Goal: Task Accomplishment & Management: Complete application form

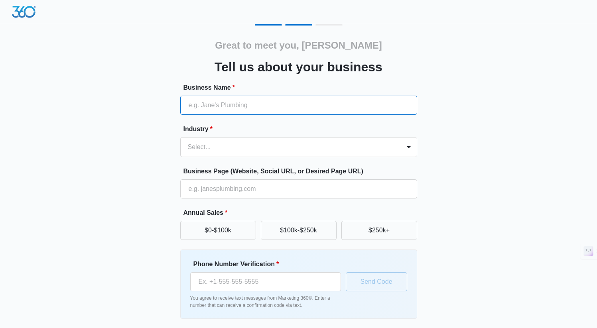
click at [297, 97] on input "Business Name *" at bounding box center [298, 105] width 237 height 19
type input "Good Life Property Management | [GEOGRAPHIC_DATA]"
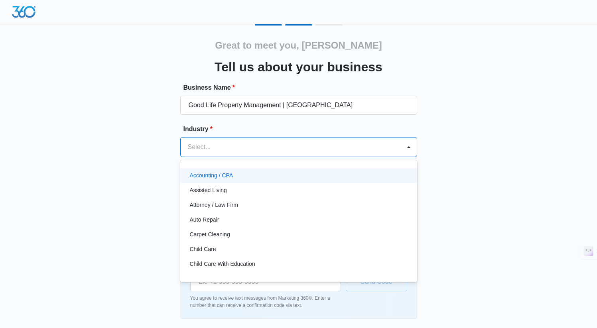
click at [284, 140] on div "Select..." at bounding box center [291, 147] width 220 height 19
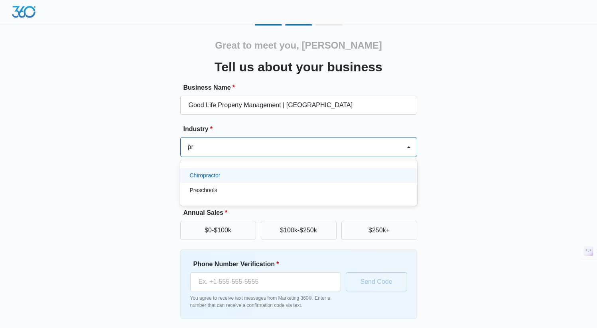
type input "p"
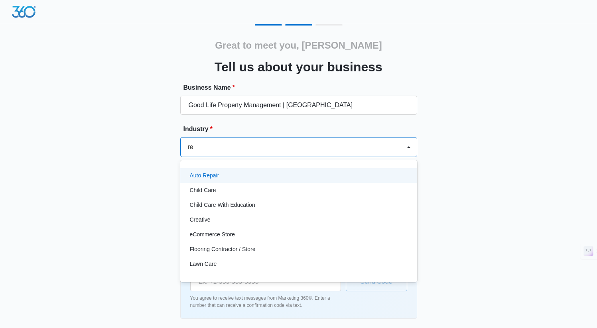
type input "rea"
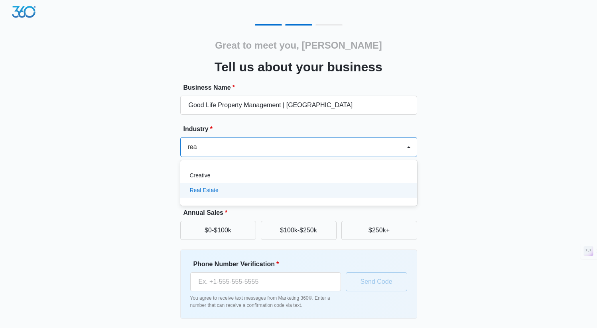
click at [253, 191] on div "Real Estate" at bounding box center [298, 190] width 216 height 8
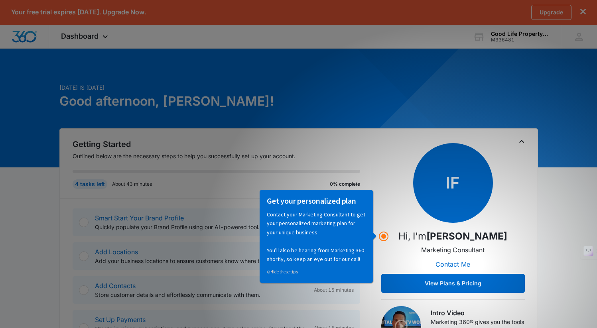
click at [291, 233] on p "Contact your Marketing Consultant to get your personalized marketing plan for y…" at bounding box center [316, 236] width 99 height 53
click at [283, 275] on div "⊘ Hide these tips" at bounding box center [316, 271] width 99 height 9
drag, startPoint x: 283, startPoint y: 273, endPoint x: 542, endPoint y: 463, distance: 320.9
click at [283, 273] on link "⊘ Hide these tips" at bounding box center [282, 272] width 31 height 6
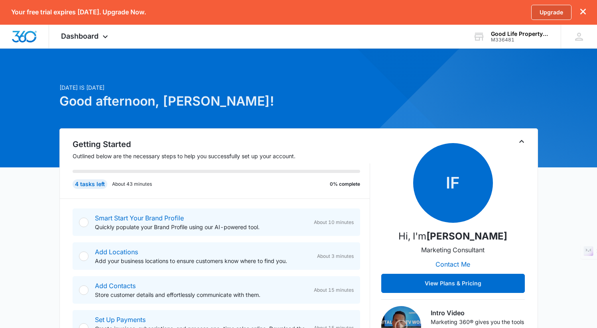
click at [550, 15] on link "Upgrade" at bounding box center [552, 12] width 40 height 15
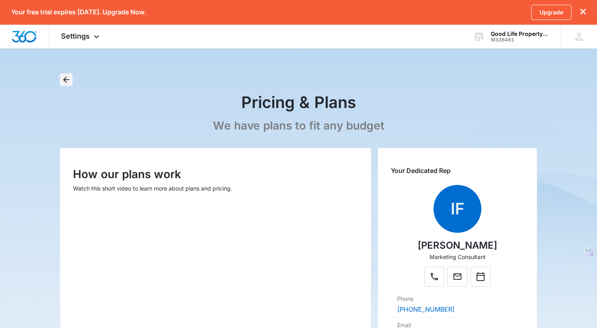
click at [66, 80] on icon "Back" at bounding box center [66, 80] width 6 height 6
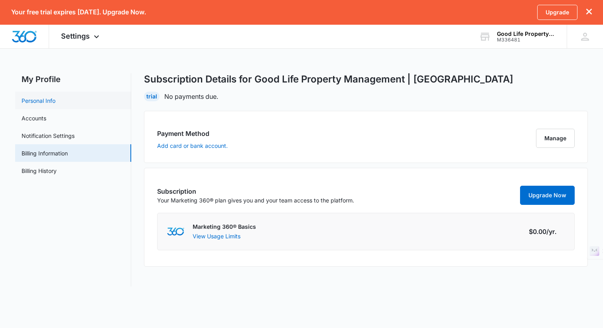
click at [27, 105] on link "Personal Info" at bounding box center [39, 101] width 34 height 8
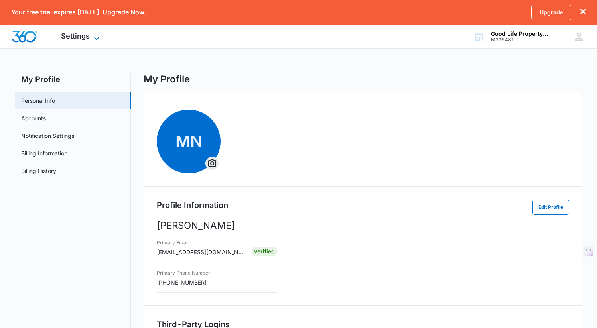
click at [73, 35] on span "Settings" at bounding box center [75, 36] width 29 height 8
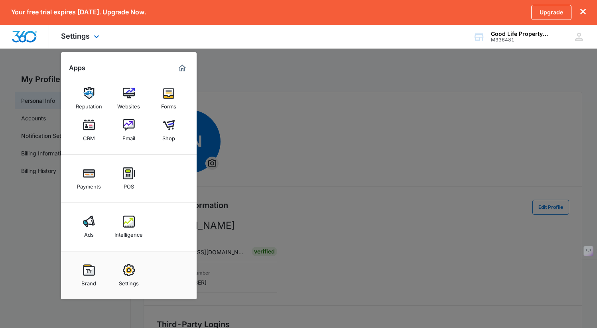
click at [24, 36] on img "Dashboard" at bounding box center [25, 37] width 26 height 12
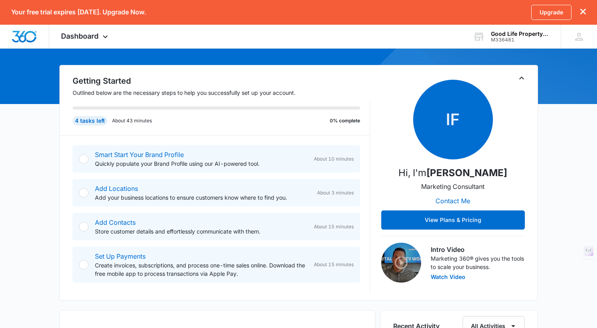
scroll to position [65, 0]
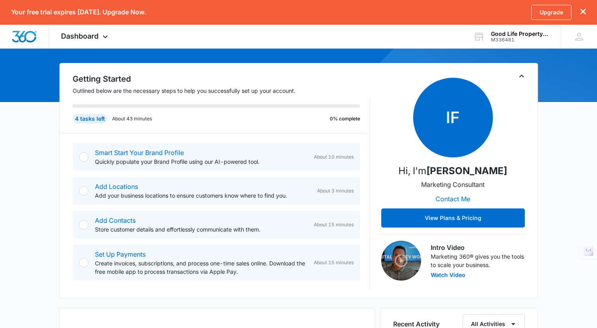
click at [86, 157] on div at bounding box center [84, 157] width 10 height 10
click at [144, 154] on link "Smart Start Your Brand Profile" at bounding box center [139, 153] width 89 height 8
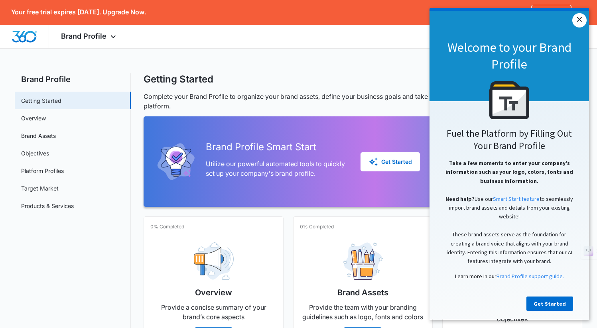
click at [577, 22] on link "×" at bounding box center [580, 20] width 14 height 14
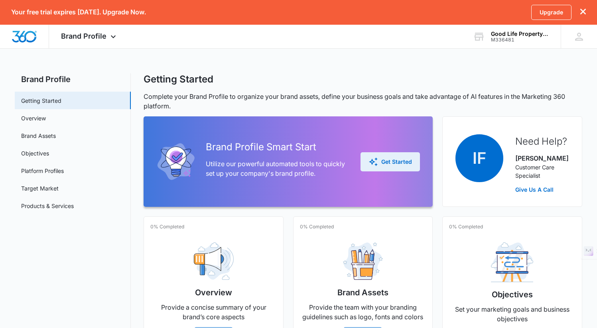
click at [389, 165] on div "Get Started" at bounding box center [390, 162] width 43 height 10
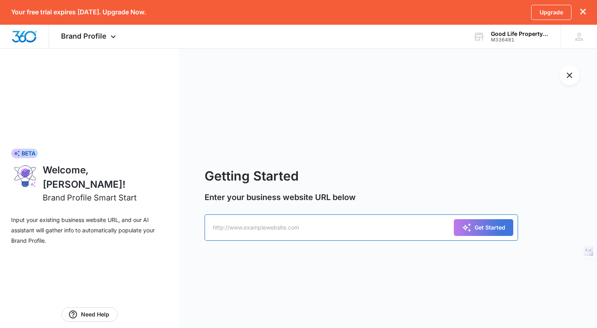
click at [289, 231] on input "text" at bounding box center [362, 228] width 314 height 26
paste input "https://riverside-propertymanagement.com/"
type input "https://riverside-propertymanagement.com/"
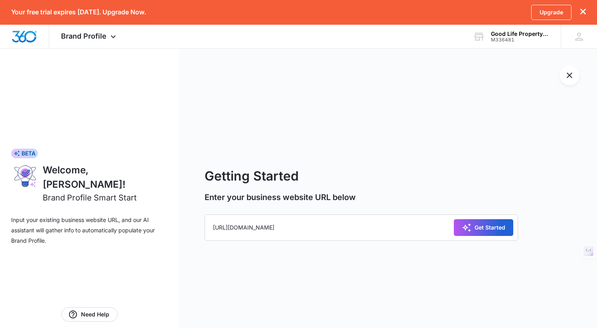
click at [474, 231] on div "Get Started" at bounding box center [483, 228] width 43 height 10
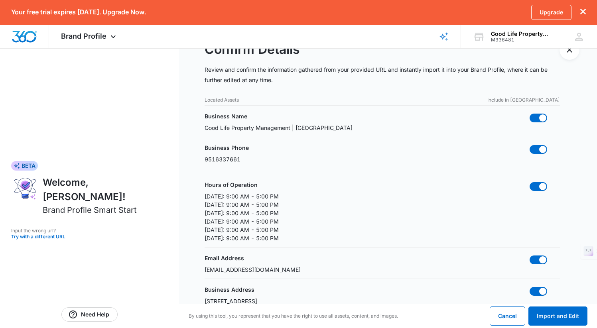
scroll to position [31, 0]
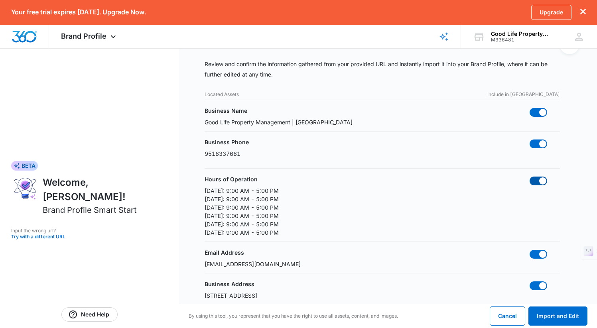
click at [541, 182] on span at bounding box center [543, 181] width 7 height 7
click at [530, 177] on input "checkbox" at bounding box center [530, 176] width 0 height 0
click at [541, 182] on span at bounding box center [539, 181] width 18 height 9
click at [530, 177] on input "checkbox" at bounding box center [530, 176] width 0 height 0
checkbox input "true"
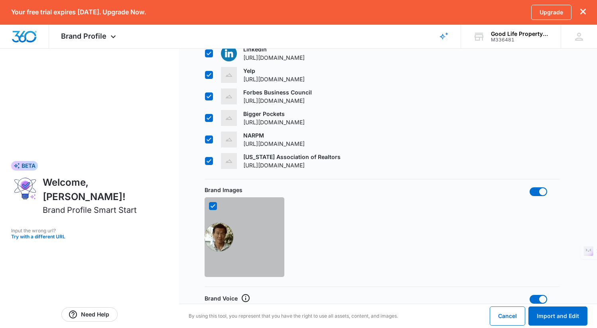
scroll to position [630, 0]
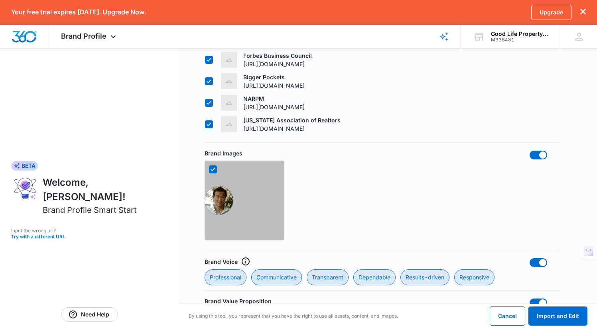
click at [211, 170] on icon at bounding box center [213, 169] width 7 height 7
click at [209, 170] on input "checkbox" at bounding box center [209, 170] width 0 height 0
checkbox input "false"
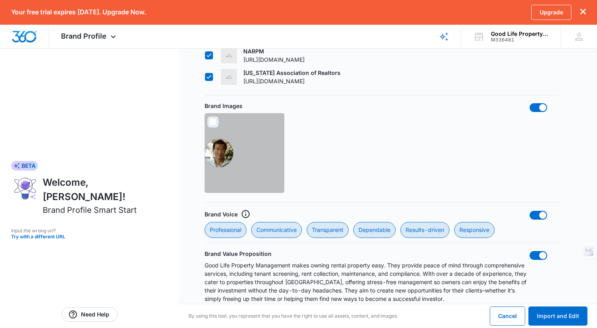
scroll to position [687, 0]
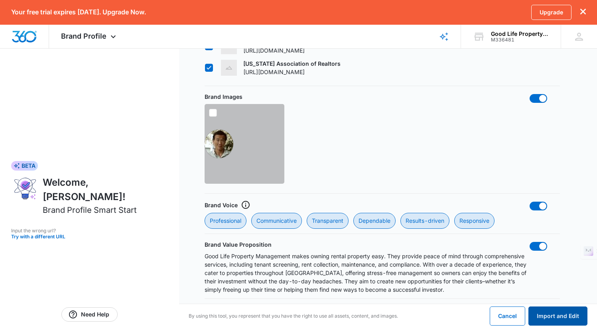
click at [567, 314] on button "Import and Edit" at bounding box center [558, 316] width 59 height 19
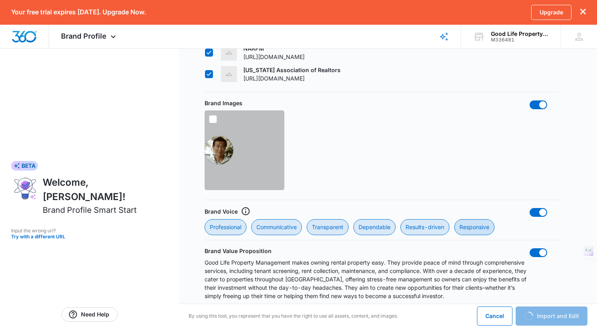
scroll to position [680, 0]
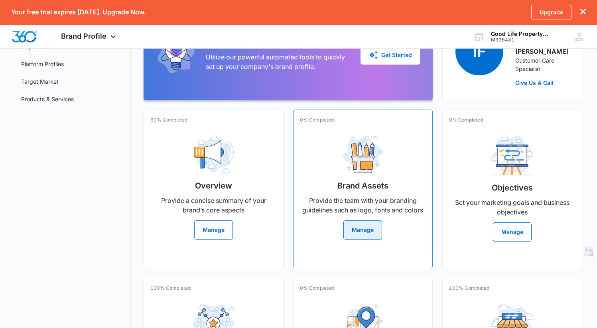
scroll to position [116, 0]
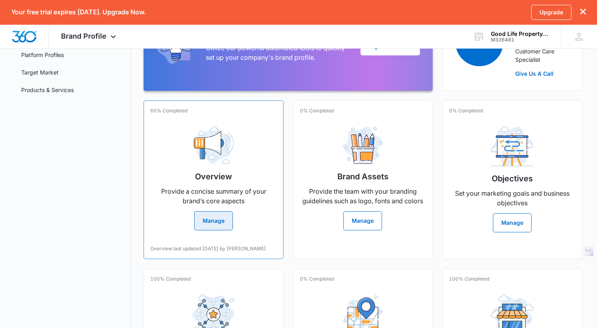
click at [220, 225] on button "Manage" at bounding box center [213, 221] width 39 height 19
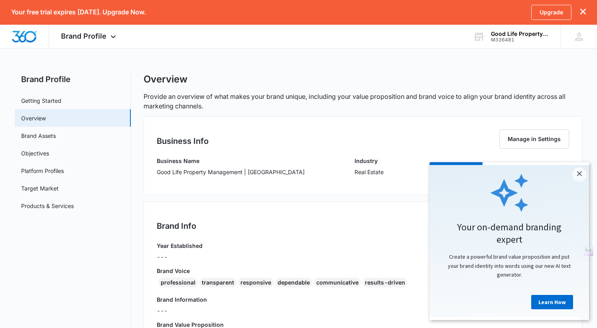
click at [293, 249] on div "Year Established ---" at bounding box center [363, 254] width 412 height 25
click at [577, 172] on link "×" at bounding box center [580, 175] width 14 height 14
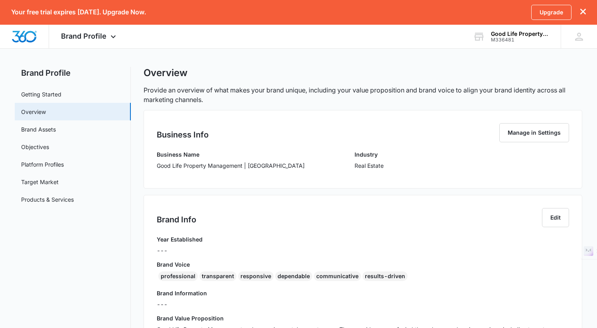
scroll to position [28, 0]
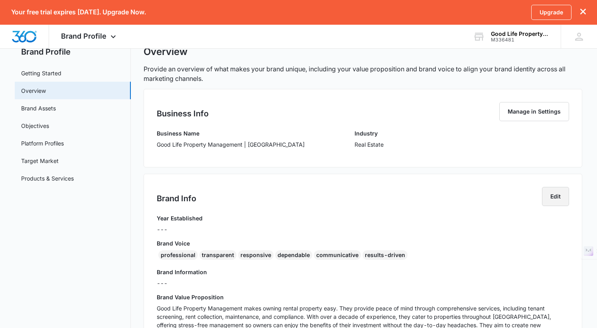
click at [555, 197] on button "Edit" at bounding box center [555, 196] width 27 height 19
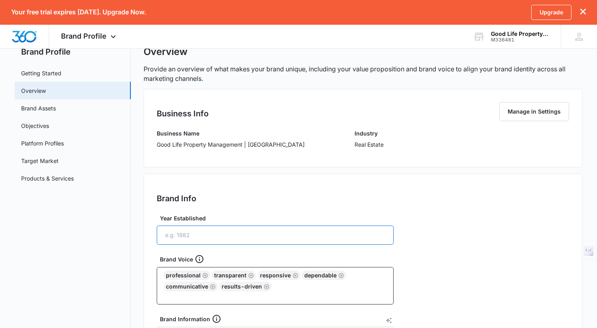
click at [263, 236] on input "Year Established" at bounding box center [275, 235] width 237 height 19
type input "2013"
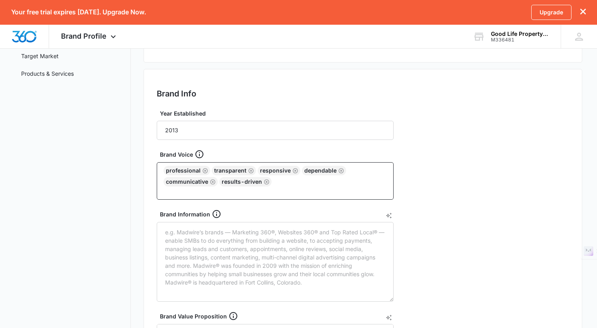
scroll to position [133, 0]
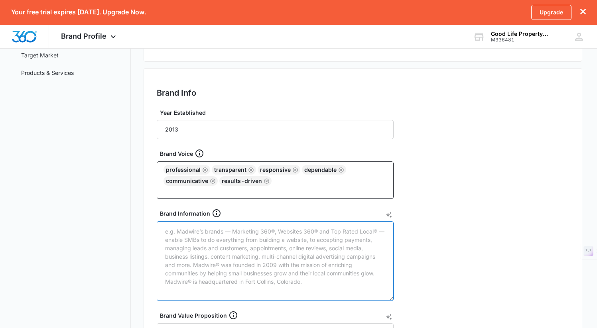
click at [256, 250] on textarea "Brand Information" at bounding box center [275, 261] width 237 height 80
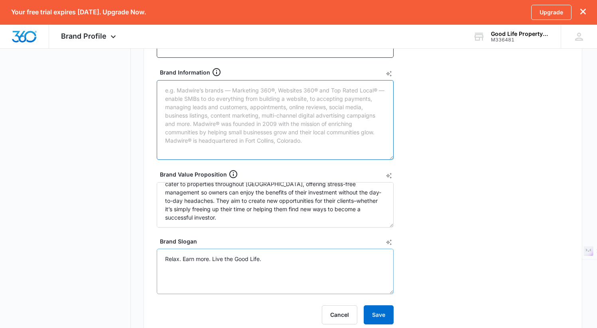
scroll to position [276, 0]
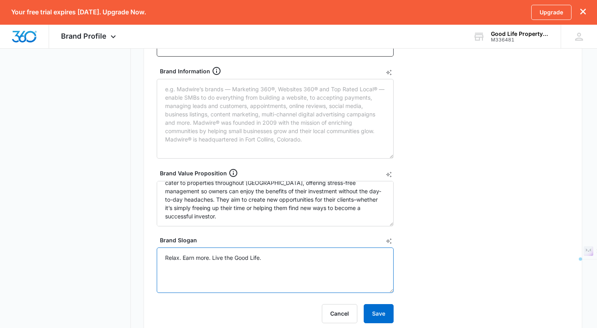
drag, startPoint x: 269, startPoint y: 257, endPoint x: 159, endPoint y: 256, distance: 110.5
click at [159, 256] on textarea "Relax. Earn more. Live the Good Life." at bounding box center [275, 270] width 237 height 45
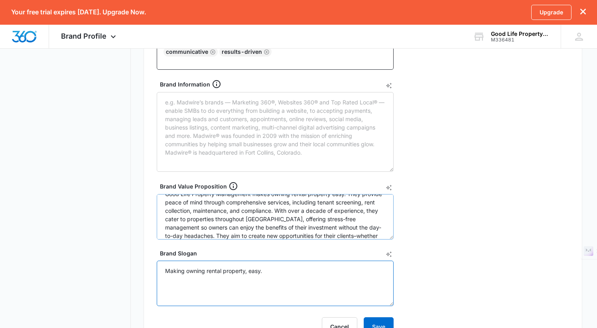
scroll to position [0, 0]
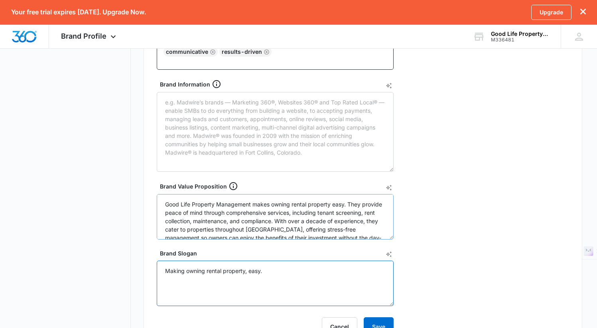
type textarea "Making owning rental property, easy."
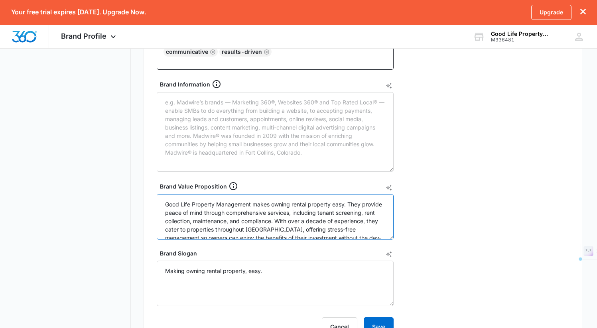
scroll to position [34, 0]
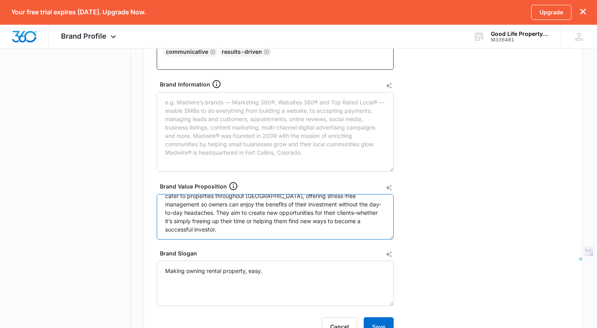
drag, startPoint x: 164, startPoint y: 203, endPoint x: 258, endPoint y: 252, distance: 106.0
click at [258, 252] on form "Year Established 2013 Brand Voice professional transparent responsive dependabl…" at bounding box center [275, 158] width 237 height 358
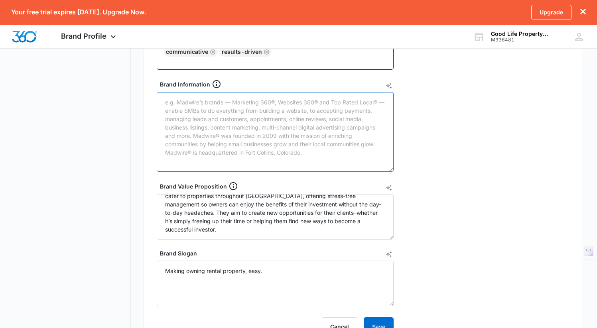
click at [296, 116] on textarea "Brand Information" at bounding box center [275, 132] width 237 height 80
paste textarea "Good Life Property Management exists to make owning rental property easy. For o…"
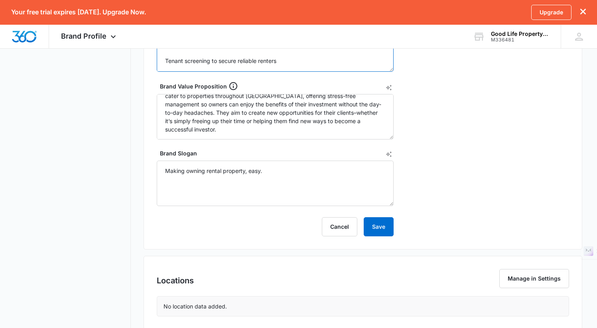
scroll to position [380, 0]
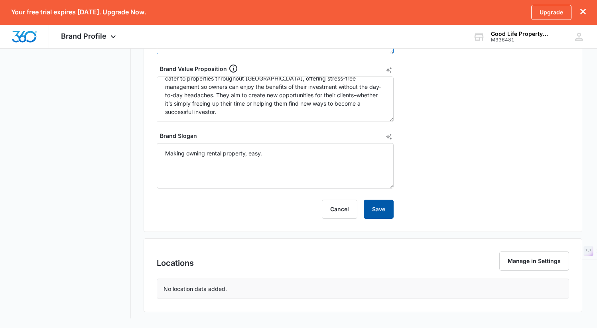
type textarea "Good Life Property Management exists to make owning rental property easy. For o…"
click at [373, 214] on button "Save" at bounding box center [379, 209] width 30 height 19
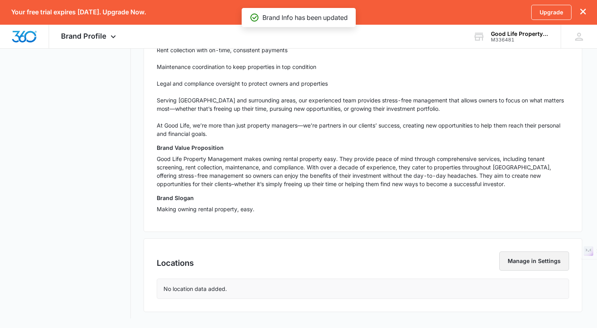
scroll to position [320, 0]
click at [534, 262] on button "Manage in Settings" at bounding box center [535, 261] width 70 height 19
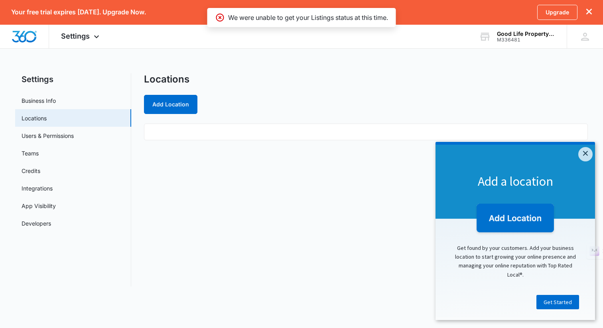
click at [191, 130] on ul at bounding box center [366, 132] width 444 height 17
click at [589, 154] on link "×" at bounding box center [586, 154] width 14 height 14
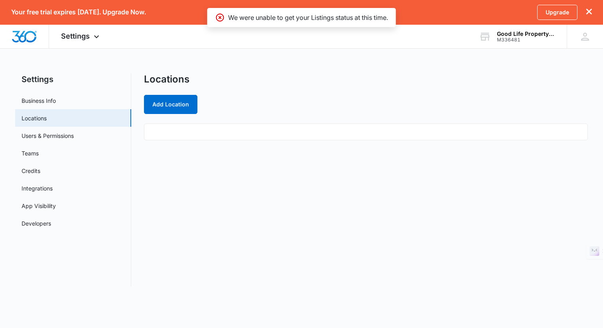
click at [312, 134] on ul at bounding box center [366, 132] width 444 height 17
click at [178, 102] on button "Add Location" at bounding box center [170, 104] width 53 height 19
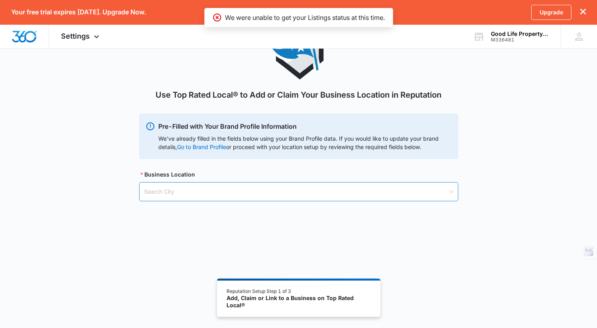
scroll to position [55, 0]
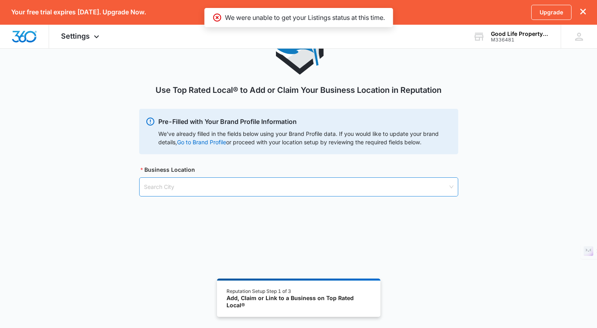
click at [338, 187] on input "search" at bounding box center [296, 187] width 304 height 18
type input "San"
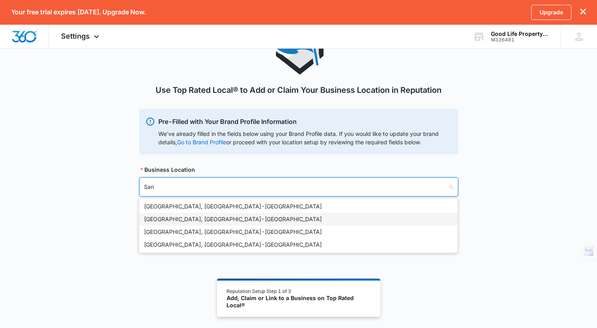
click at [264, 225] on div "San Diego, CA - USA" at bounding box center [298, 219] width 318 height 13
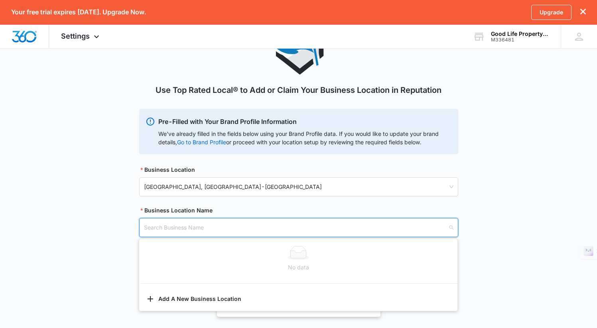
click at [265, 225] on input "search" at bounding box center [296, 228] width 304 height 18
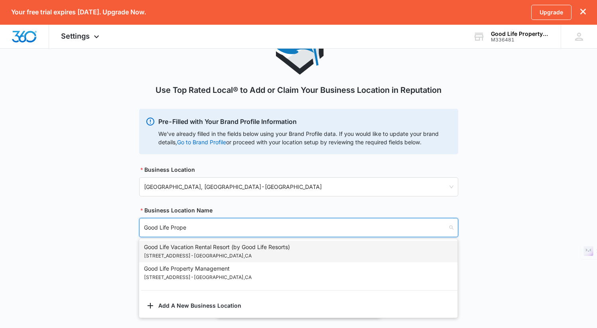
type input "Good Life Proper"
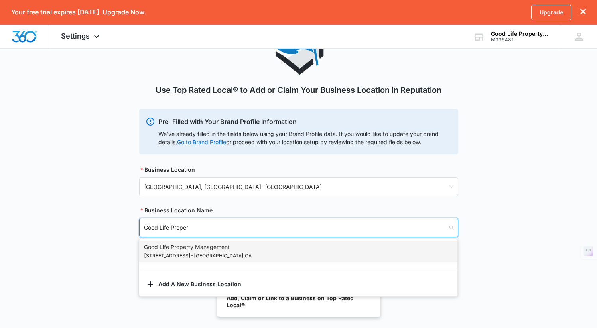
click at [259, 255] on div "Good Life Property Management 5252 Balboa Ave - San Diego , CA" at bounding box center [298, 252] width 309 height 18
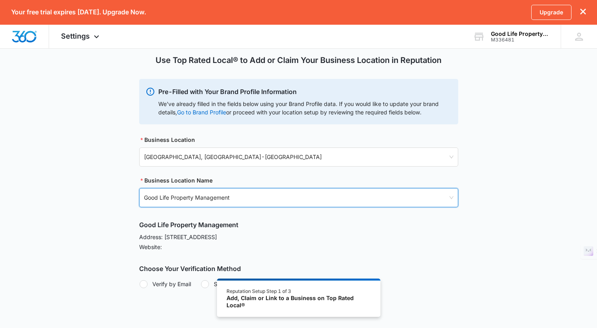
scroll to position [108, 0]
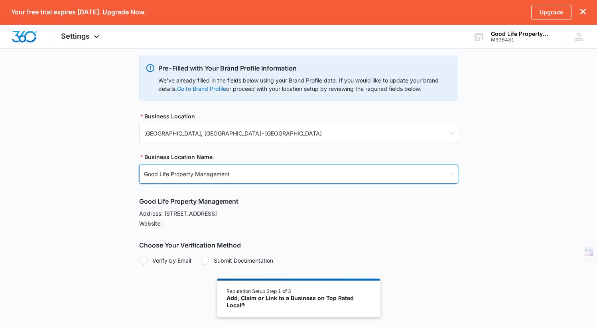
click at [140, 259] on div at bounding box center [144, 261] width 8 height 8
click at [140, 261] on input "Verify by Email" at bounding box center [139, 261] width 0 height 0
radio input "true"
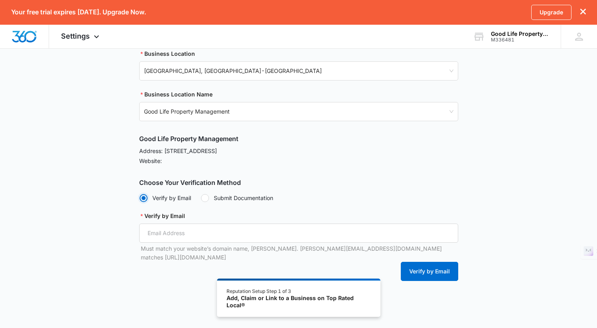
scroll to position [178, 0]
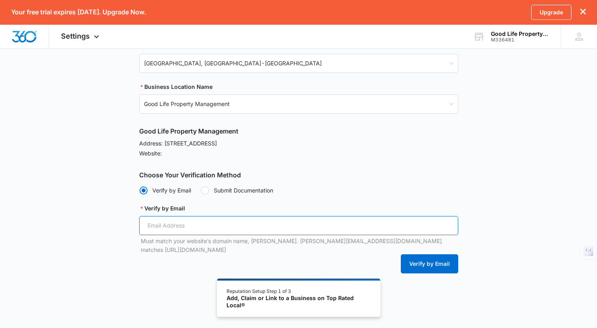
click at [215, 223] on input "Verify by Email" at bounding box center [298, 225] width 319 height 19
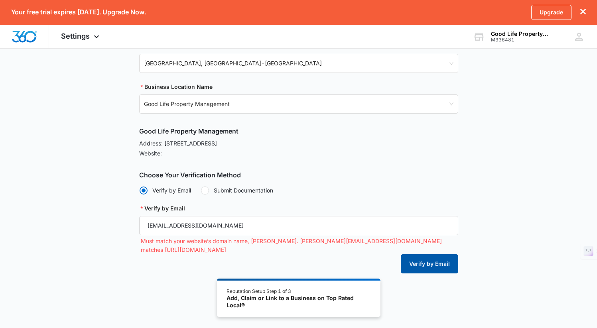
click at [431, 256] on button "Verify by Email" at bounding box center [429, 264] width 57 height 19
click at [429, 258] on button "Verify by Email" at bounding box center [429, 264] width 57 height 19
drag, startPoint x: 284, startPoint y: 227, endPoint x: 147, endPoint y: 225, distance: 136.9
click at [147, 225] on input "[EMAIL_ADDRESS][DOMAIN_NAME]" at bounding box center [298, 225] width 319 height 19
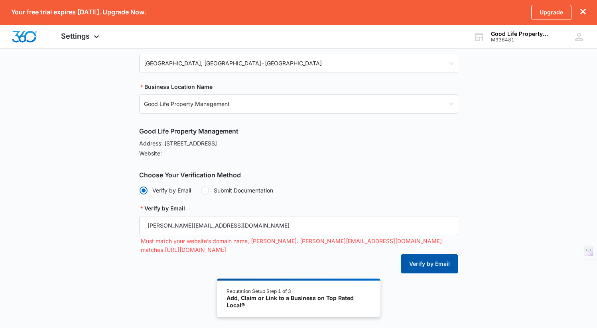
click at [419, 259] on button "Verify by Email" at bounding box center [429, 264] width 57 height 19
click at [289, 225] on input "mariah@goodlifemgmt.com" at bounding box center [298, 225] width 319 height 19
type input "m"
click at [120, 293] on div "Use Top Rated Local® to Add or Claim Your Business Location in Reputation Pre-F…" at bounding box center [298, 116] width 597 height 442
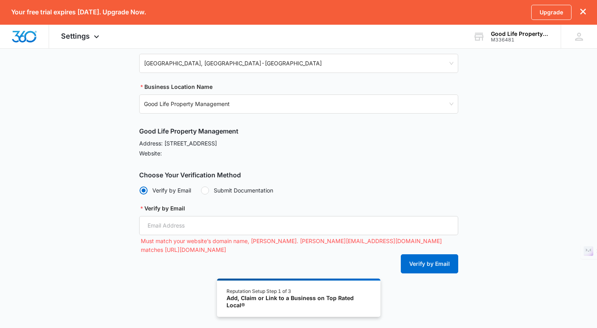
click at [207, 190] on div at bounding box center [205, 191] width 8 height 8
click at [201, 190] on input "Submit Documentation" at bounding box center [201, 190] width 0 height 0
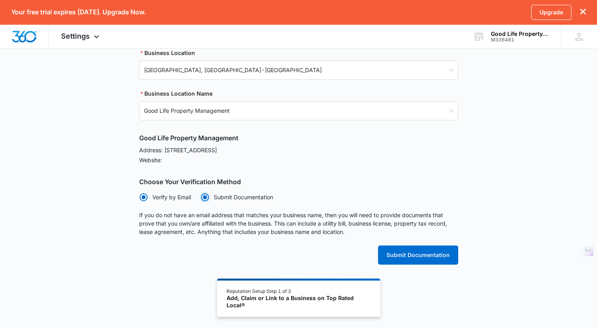
radio input "false"
radio input "true"
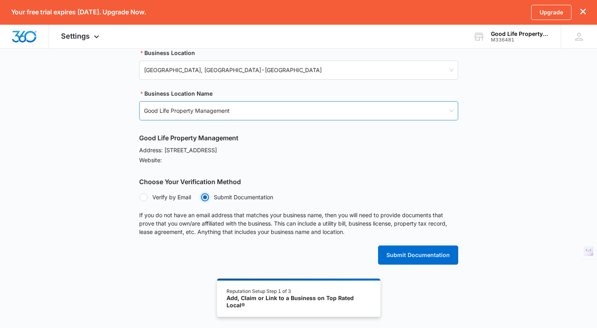
click at [286, 115] on div "Good Life Property Management 5252 Balboa Ave - San Diego , CA" at bounding box center [295, 117] width 302 height 27
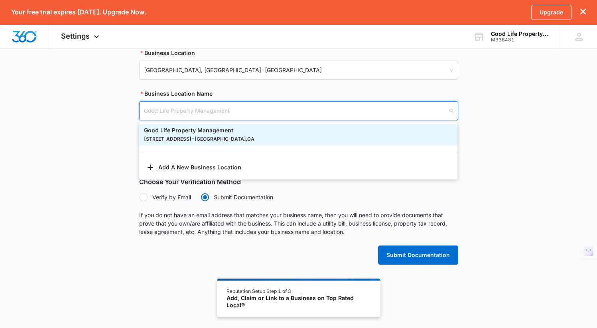
click at [287, 114] on div "Good Life Property Management 5252 Balboa Ave - San Diego , CA" at bounding box center [295, 117] width 302 height 27
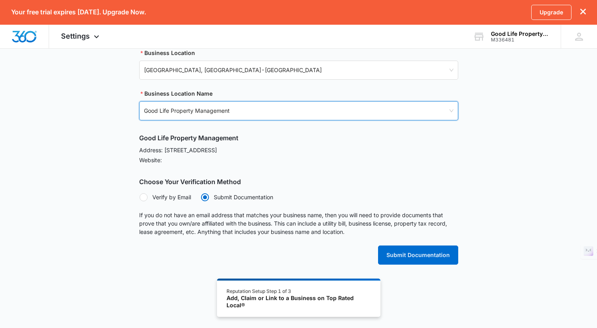
click at [232, 109] on div "Good Life Property Management 5252 Balboa Ave - San Diego , CA" at bounding box center [295, 117] width 302 height 27
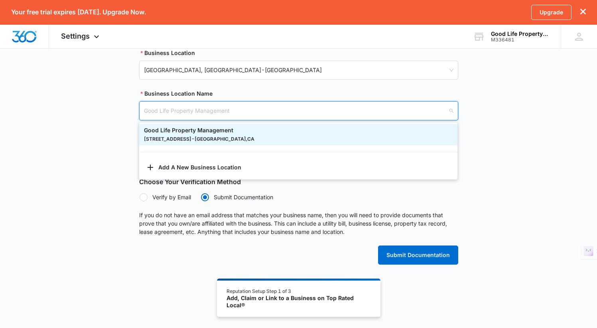
click at [220, 133] on div "Good Life Property Management 5252 Balboa Ave - San Diego , CA" at bounding box center [199, 135] width 111 height 18
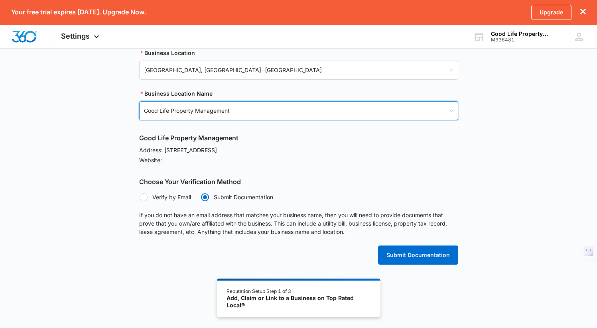
click at [442, 188] on div "Good Life Property Management Address: 5252 Balboa Ave Suite 704, San Diego, CA…" at bounding box center [298, 199] width 319 height 132
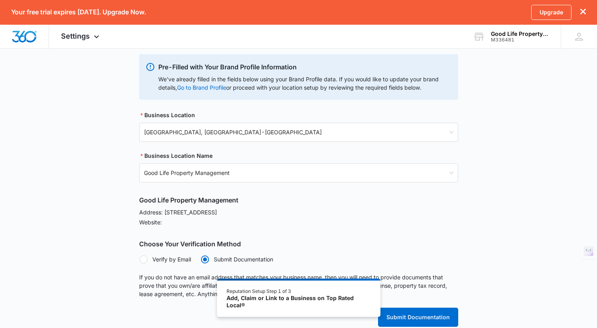
scroll to position [125, 0]
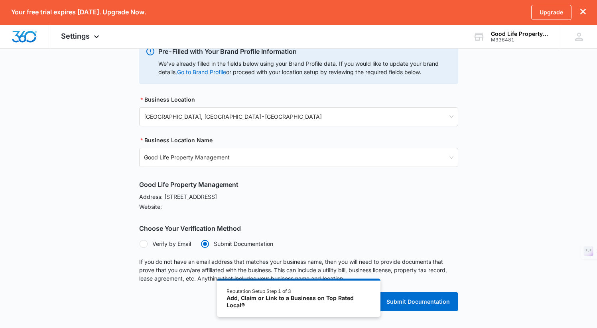
click at [196, 208] on p "Website:" at bounding box center [298, 207] width 319 height 8
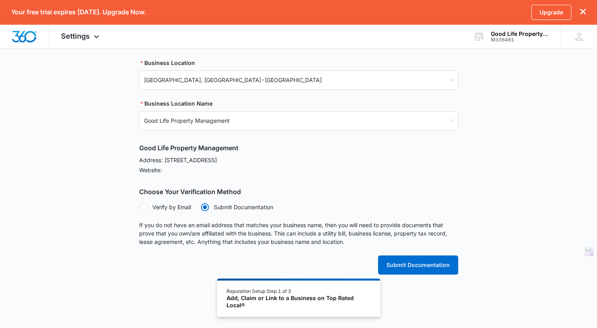
scroll to position [172, 0]
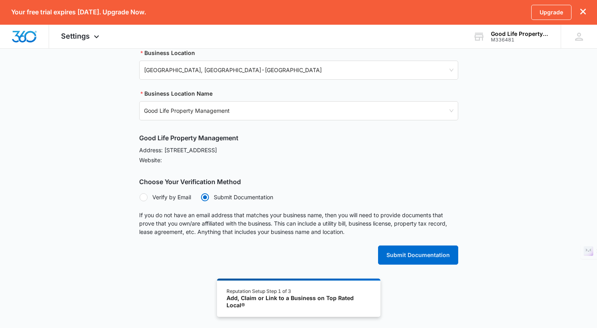
click at [144, 200] on div at bounding box center [144, 198] width 8 height 8
click at [140, 198] on input "Verify by Email" at bounding box center [139, 197] width 0 height 0
radio input "true"
radio input "false"
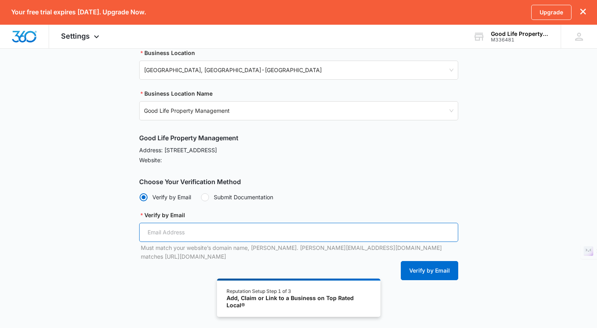
click at [312, 234] on input "Verify by Email" at bounding box center [298, 232] width 319 height 19
click at [361, 213] on div "Verify by Email" at bounding box center [298, 217] width 319 height 12
click at [203, 226] on input "Verify by Email" at bounding box center [298, 232] width 319 height 19
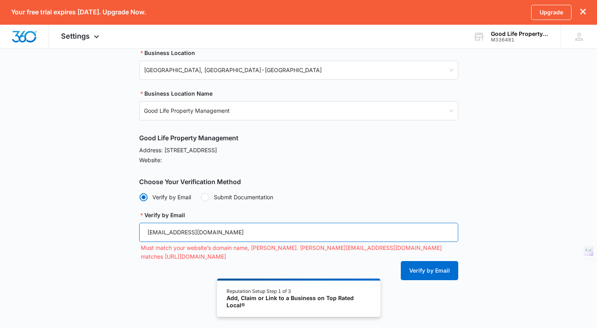
drag, startPoint x: 265, startPoint y: 235, endPoint x: 204, endPoint y: 235, distance: 61.1
click at [204, 235] on input "[EMAIL_ADDRESS][DOMAIN_NAME]" at bounding box center [298, 232] width 319 height 19
type input "riversidemarketing@riverside-propertymanagement.com"
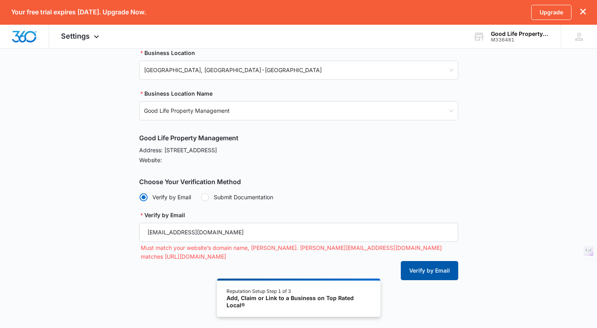
click at [423, 261] on button "Verify by Email" at bounding box center [429, 270] width 57 height 19
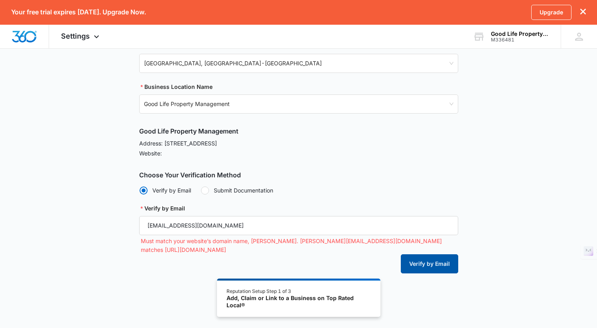
click at [447, 255] on button "Verify by Email" at bounding box center [429, 264] width 57 height 19
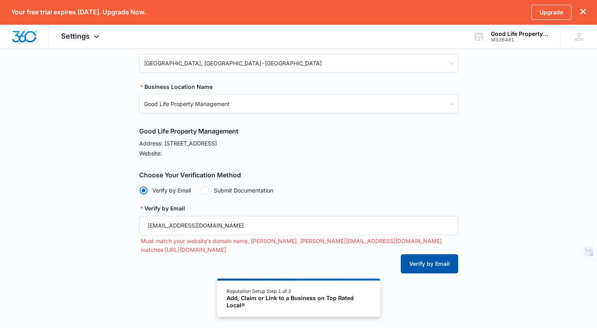
click at [447, 255] on button "Verify by Email" at bounding box center [429, 264] width 57 height 19
click at [340, 298] on div "Add, Claim or Link to a Business on Top Rated Local®" at bounding box center [299, 302] width 144 height 14
click at [417, 258] on button "Verify by Email" at bounding box center [429, 264] width 57 height 19
drag, startPoint x: 315, startPoint y: 230, endPoint x: 117, endPoint y: 220, distance: 198.6
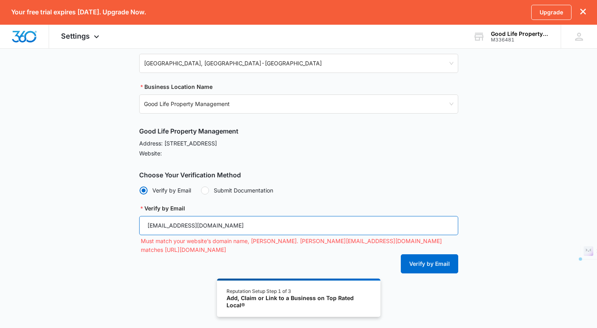
click at [117, 220] on div "Use Top Rated Local® to Add or Claim Your Business Location in Reputation Pre-F…" at bounding box center [298, 95] width 597 height 401
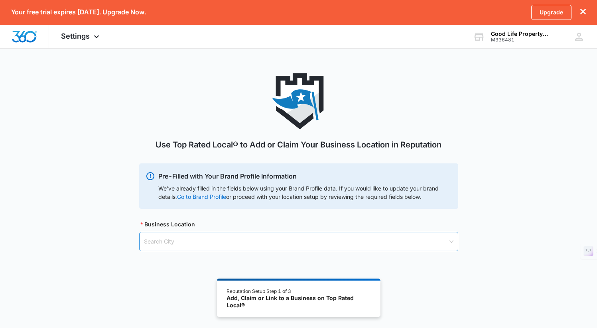
click at [182, 239] on input "search" at bounding box center [296, 242] width 304 height 18
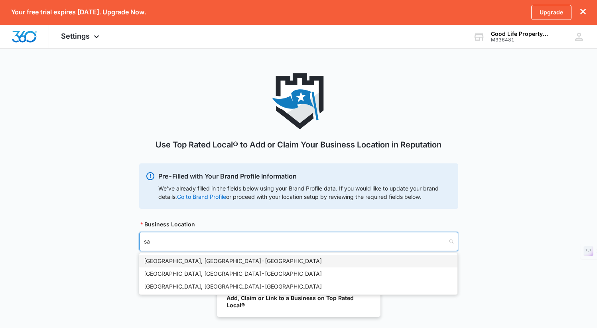
type input "san"
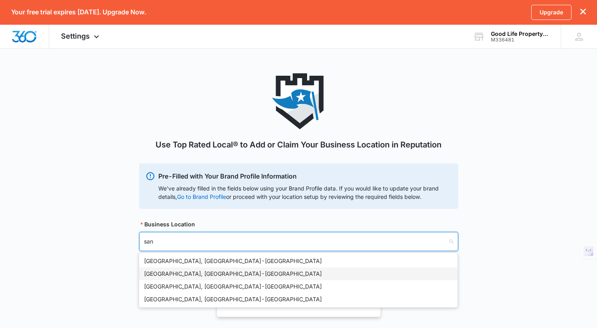
click at [204, 273] on div "[GEOGRAPHIC_DATA], [GEOGRAPHIC_DATA] - [GEOGRAPHIC_DATA]" at bounding box center [298, 274] width 309 height 9
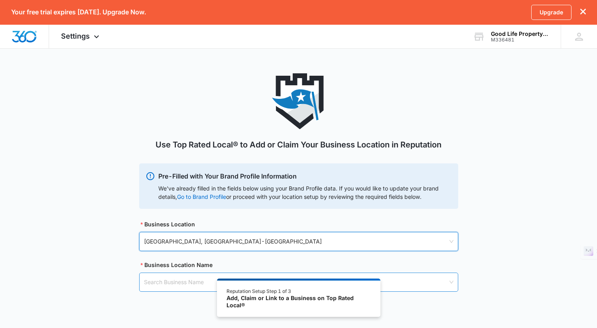
click at [203, 281] on input "search" at bounding box center [296, 282] width 304 height 18
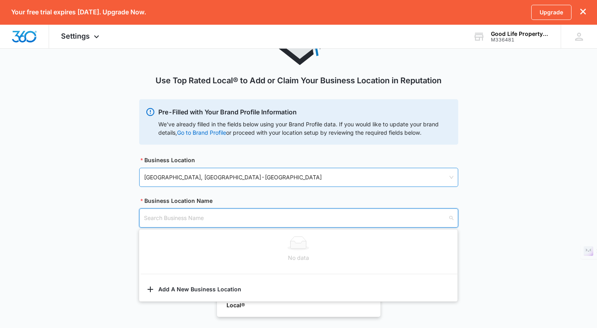
scroll to position [68, 0]
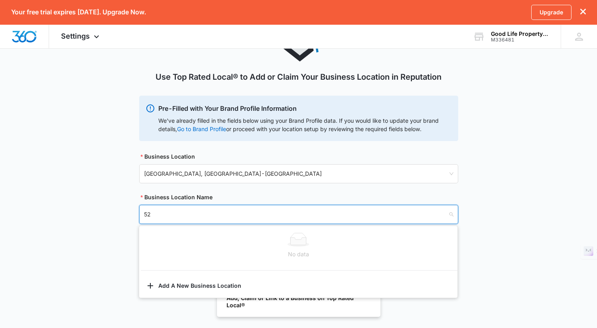
type input "5"
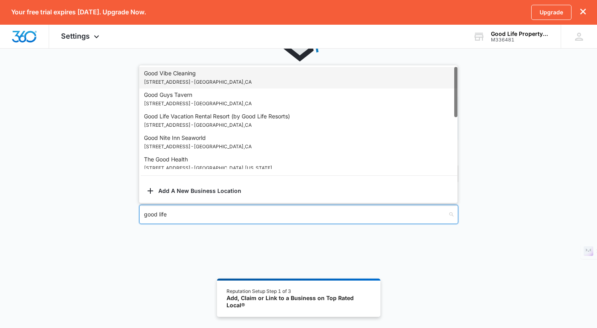
type input "good life"
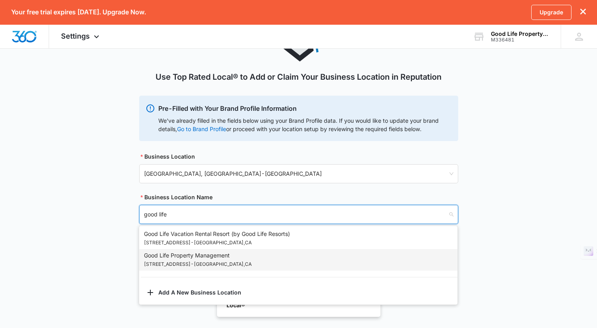
click at [186, 255] on div "Good Life Property Management 5252 Balboa Ave - San Diego , CA" at bounding box center [198, 260] width 108 height 18
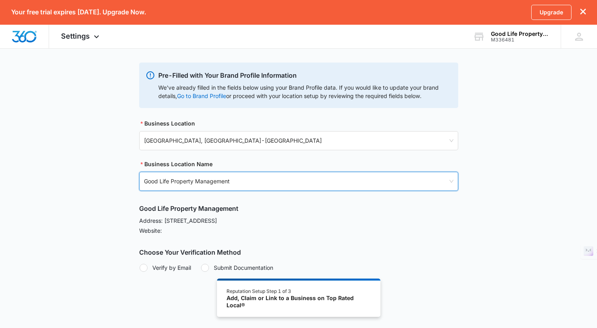
scroll to position [108, 0]
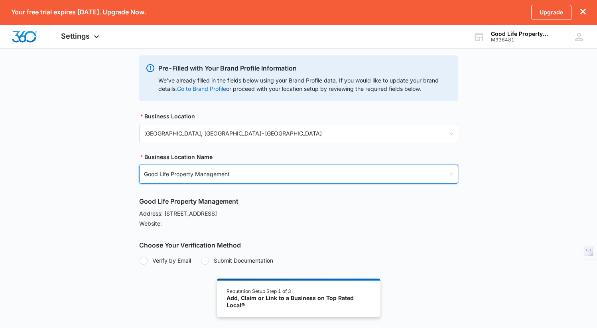
click at [145, 258] on div at bounding box center [144, 261] width 8 height 8
click at [140, 261] on input "Verify by Email" at bounding box center [139, 261] width 0 height 0
radio input "true"
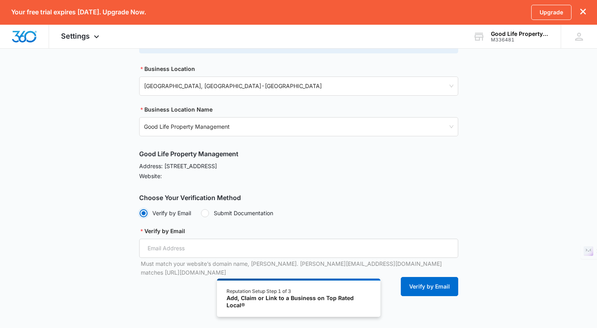
scroll to position [178, 0]
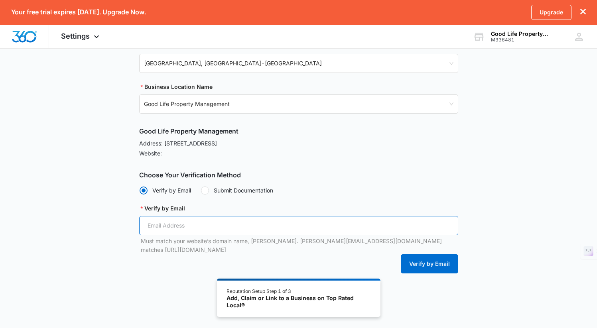
click at [209, 226] on input "Verify by Email" at bounding box center [298, 225] width 319 height 19
paste input "riversidemarketing@riverside-propertymanagement.com"
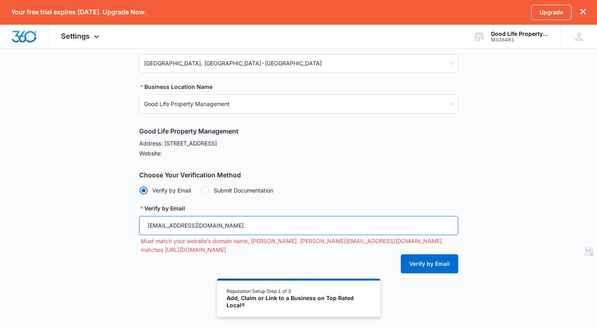
type input "riversidemarketing@riverside-propertymanagement.com"
click at [374, 261] on div "Verify by Email" at bounding box center [298, 264] width 319 height 19
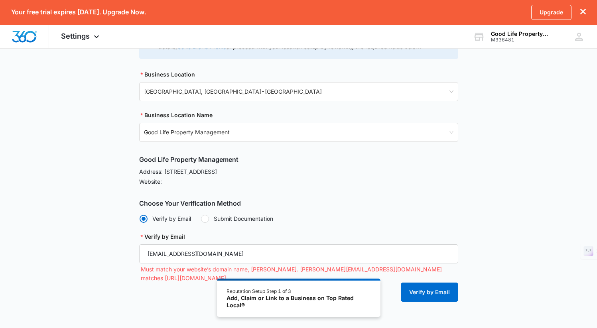
scroll to position [157, 0]
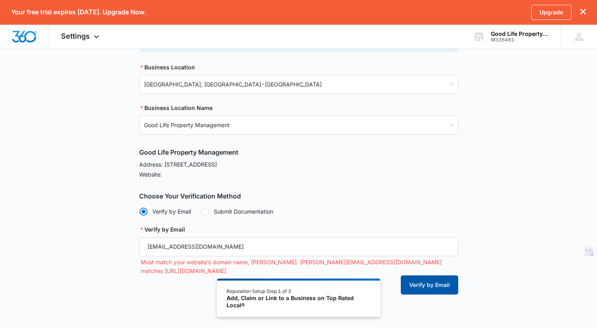
click at [438, 279] on button "Verify by Email" at bounding box center [429, 285] width 57 height 19
click at [439, 281] on button "Verify by Email" at bounding box center [429, 285] width 57 height 19
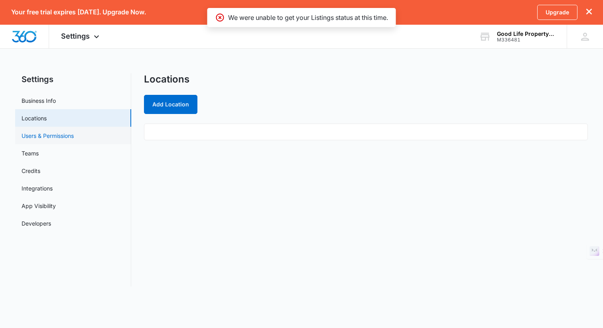
click at [74, 136] on link "Users & Permissions" at bounding box center [48, 136] width 52 height 8
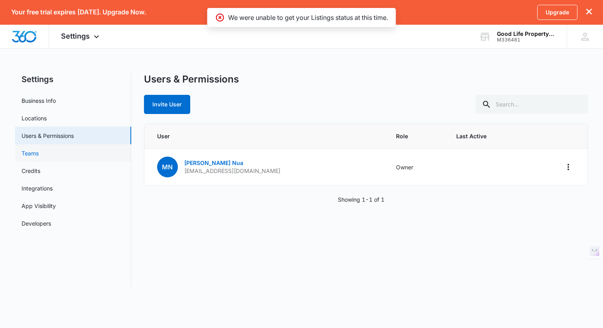
click at [39, 152] on link "Teams" at bounding box center [30, 153] width 17 height 8
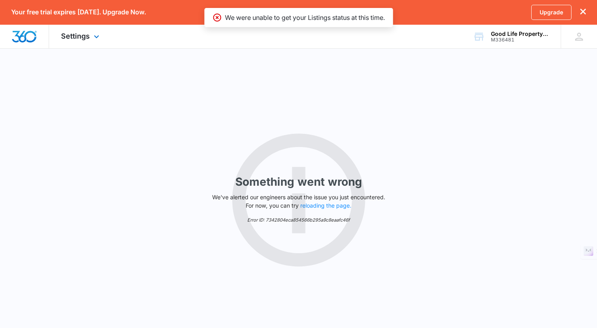
click at [25, 34] on img "Dashboard" at bounding box center [25, 37] width 26 height 12
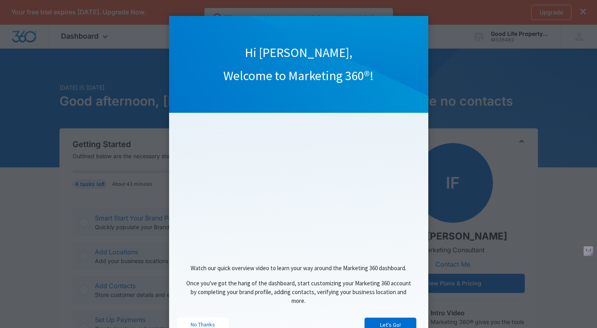
click appcues "Hi Mariah, Welcome to Marketing 360®! Watch our quick overview video to learn y…"
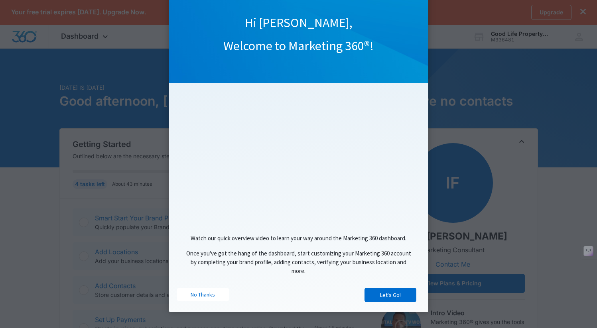
scroll to position [33, 0]
click at [202, 299] on link "No Thanks" at bounding box center [203, 295] width 52 height 14
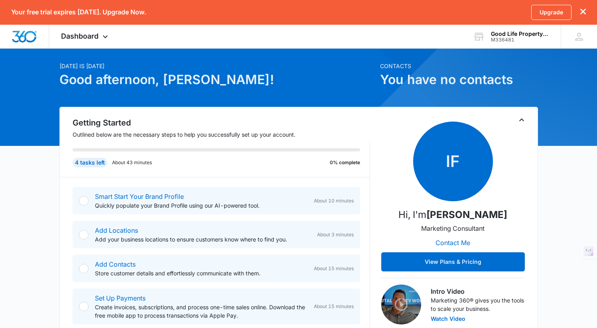
scroll to position [0, 0]
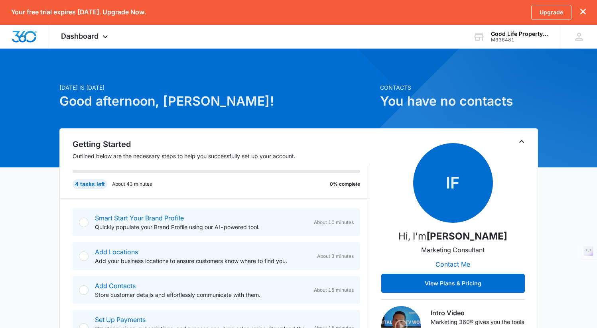
click at [86, 222] on div at bounding box center [84, 223] width 10 height 10
click at [151, 222] on div "Smart Start Your Brand Profile Quickly populate your Brand Profile using our AI…" at bounding box center [201, 223] width 213 height 18
click at [151, 219] on link "Smart Start Your Brand Profile" at bounding box center [139, 218] width 89 height 8
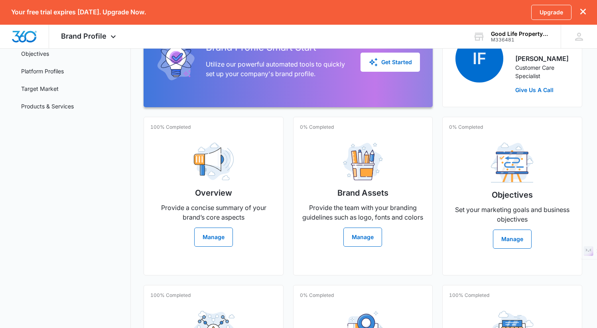
scroll to position [101, 0]
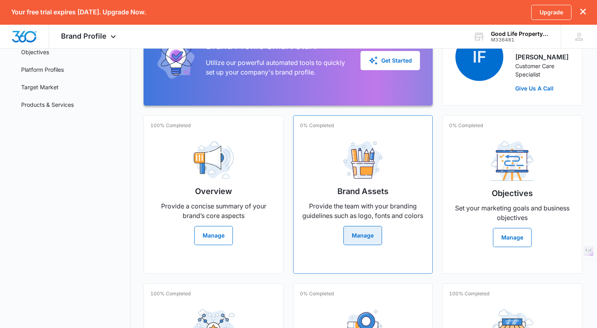
click at [373, 237] on button "Manage" at bounding box center [363, 235] width 39 height 19
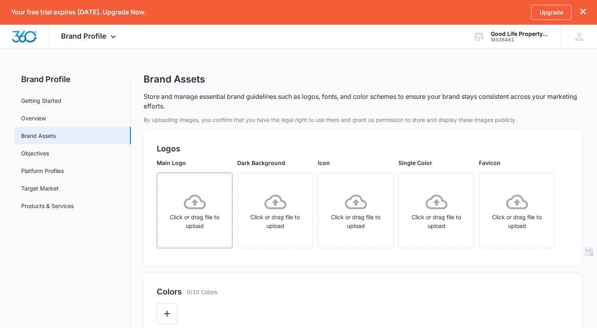
click at [188, 212] on icon at bounding box center [195, 202] width 22 height 22
click at [358, 207] on icon at bounding box center [356, 202] width 22 height 22
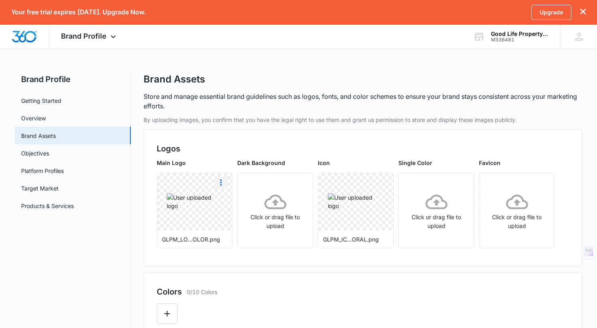
click at [220, 184] on icon "More" at bounding box center [221, 183] width 10 height 10
click at [239, 221] on button "Delete" at bounding box center [242, 217] width 55 height 12
click at [381, 181] on icon "More" at bounding box center [383, 183] width 10 height 10
click at [389, 217] on div "Delete" at bounding box center [399, 217] width 26 height 6
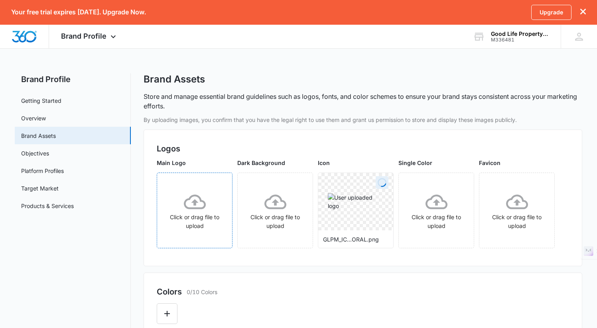
click at [190, 205] on icon at bounding box center [195, 202] width 22 height 22
click at [187, 202] on icon at bounding box center [195, 202] width 22 height 22
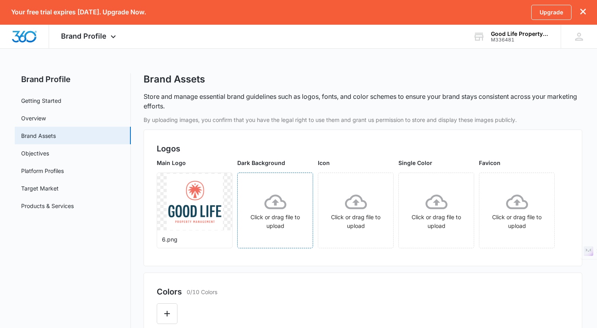
click at [274, 210] on icon at bounding box center [276, 202] width 22 height 22
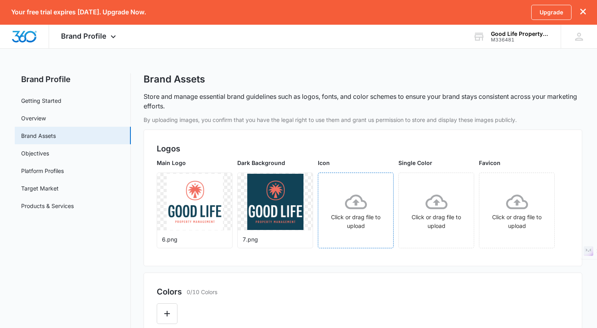
click at [367, 211] on icon at bounding box center [356, 202] width 22 height 22
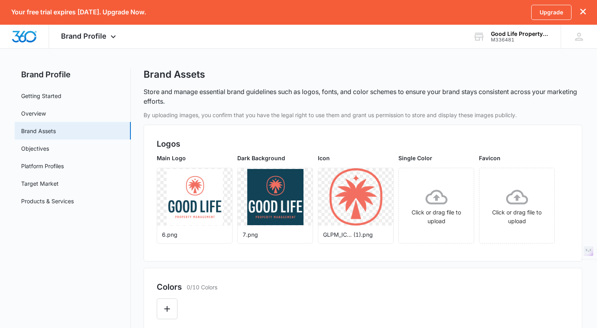
scroll to position [50, 0]
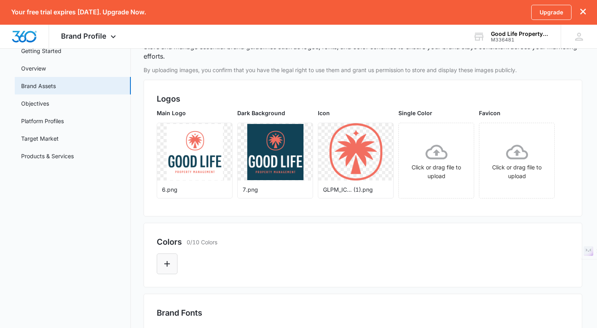
click at [162, 264] on icon "Edit Color" at bounding box center [167, 264] width 10 height 10
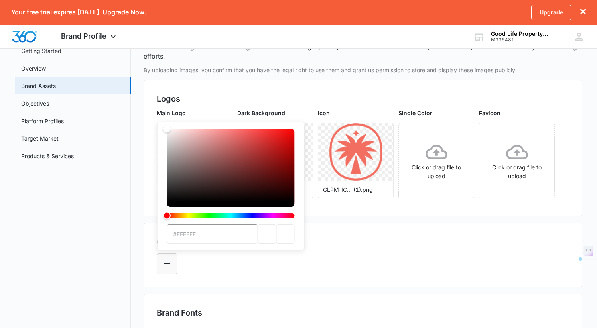
click at [162, 264] on icon "Edit Color" at bounding box center [167, 264] width 10 height 10
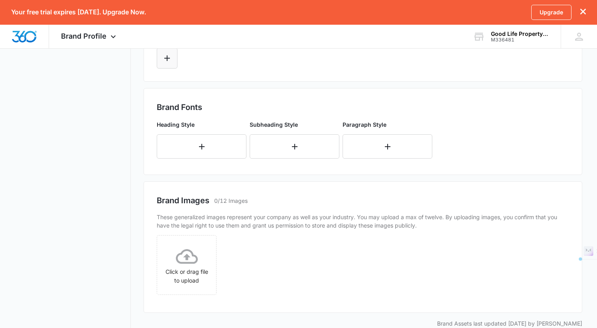
scroll to position [271, 0]
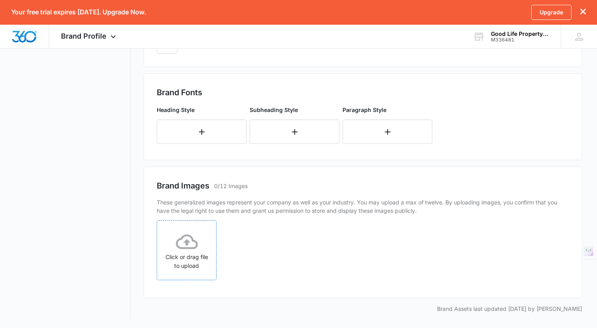
click at [178, 236] on icon at bounding box center [187, 242] width 22 height 22
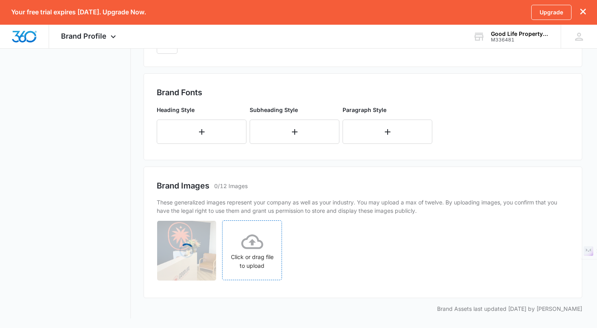
click at [255, 247] on icon at bounding box center [252, 242] width 22 height 15
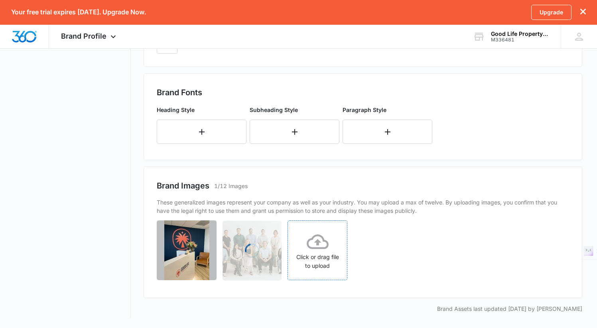
click at [324, 249] on icon at bounding box center [318, 242] width 22 height 22
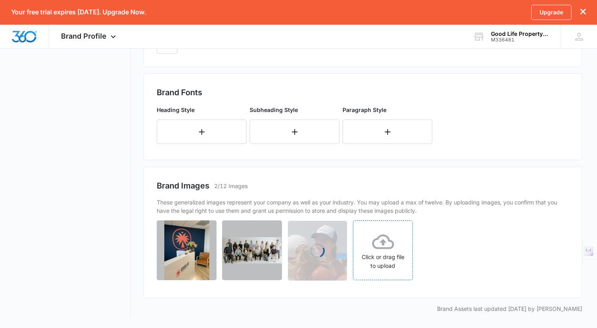
click at [383, 252] on icon at bounding box center [383, 242] width 22 height 22
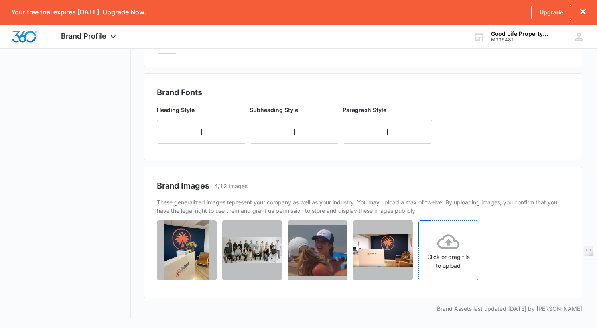
click at [451, 245] on icon at bounding box center [449, 242] width 22 height 22
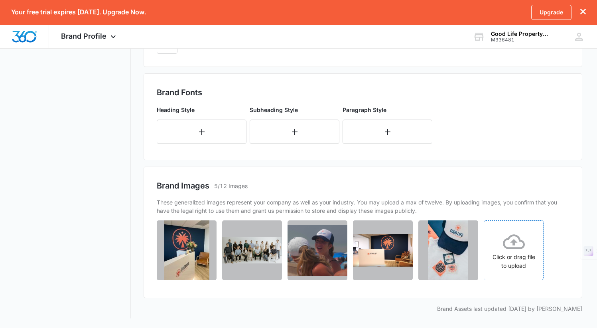
click at [523, 251] on icon at bounding box center [514, 242] width 22 height 22
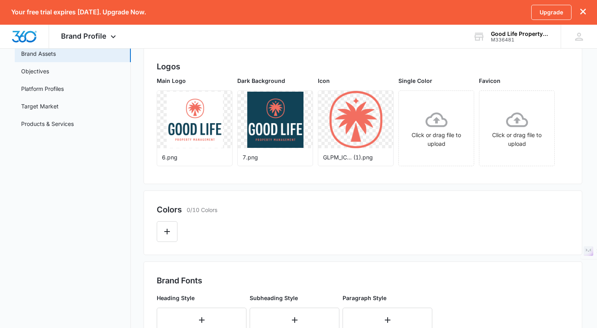
scroll to position [61, 0]
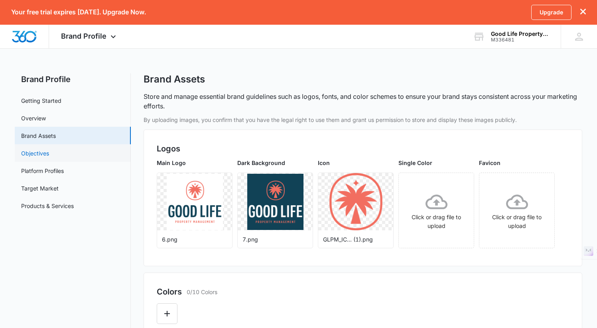
click at [39, 151] on link "Objectives" at bounding box center [35, 153] width 28 height 8
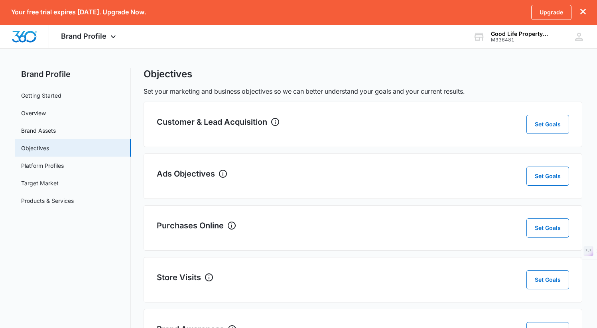
scroll to position [47, 0]
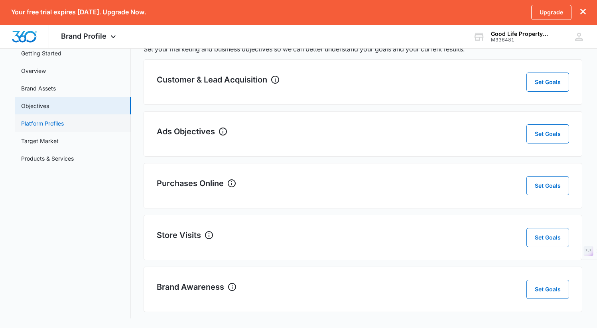
click at [64, 128] on link "Platform Profiles" at bounding box center [42, 123] width 43 height 8
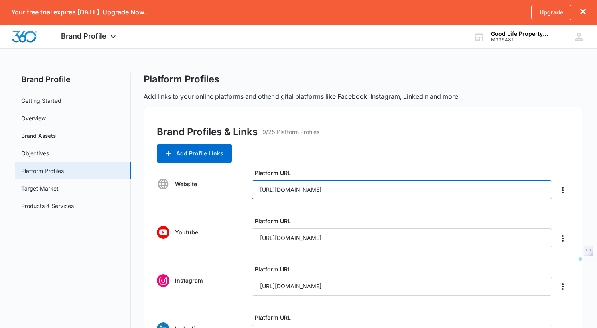
drag, startPoint x: 333, startPoint y: 192, endPoint x: 249, endPoint y: 196, distance: 84.3
click at [249, 196] on div "Website Platform URL [URL][DOMAIN_NAME]" at bounding box center [363, 184] width 412 height 31
paste input "[URL][DOMAIN_NAME]"
type input "[URL][DOMAIN_NAME]"
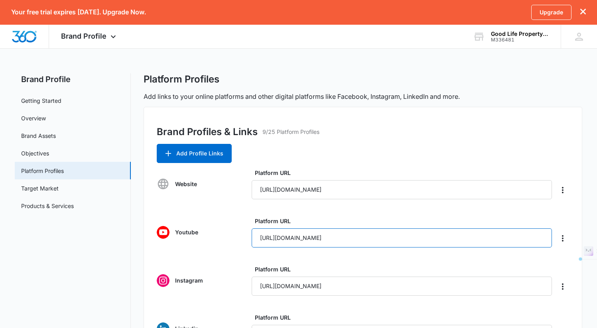
drag, startPoint x: 510, startPoint y: 236, endPoint x: 250, endPoint y: 244, distance: 260.7
click at [250, 244] on div "Youtube Platform URL https://www.youtube.com/channel/UCmmXJ-q8iTc-rxiDje2JSwA/f…" at bounding box center [363, 232] width 412 height 31
click at [362, 237] on input "Platform URL" at bounding box center [402, 238] width 300 height 19
paste input "https://www.youtube.com/@goodlifepropertymanagement"
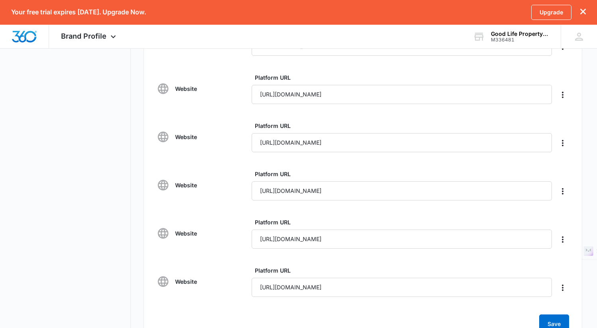
scroll to position [326, 0]
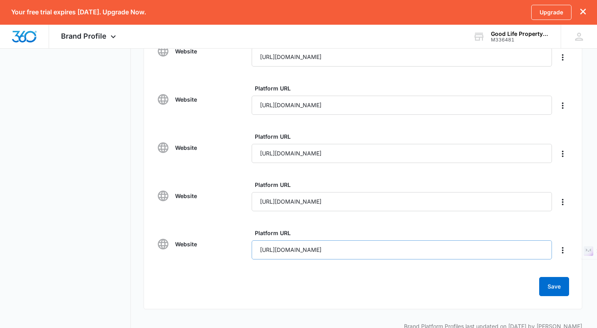
type input "https://www.youtube.com/@goodlifepropertymanagement"
drag, startPoint x: 354, startPoint y: 251, endPoint x: 241, endPoint y: 251, distance: 112.5
click at [241, 251] on div "Website Platform URL https://www.car.org" at bounding box center [363, 244] width 412 height 31
drag, startPoint x: 338, startPoint y: 201, endPoint x: 245, endPoint y: 206, distance: 93.1
click at [245, 206] on div "Website Platform URL https://www.narpm.org" at bounding box center [363, 196] width 412 height 31
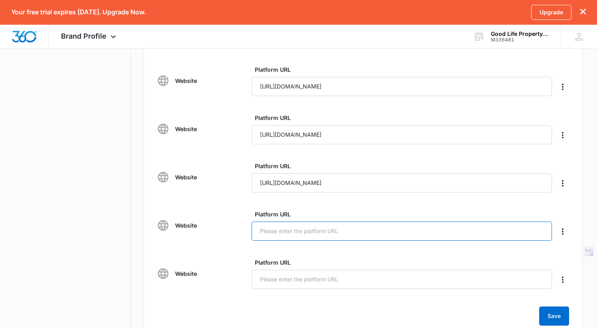
scroll to position [274, 0]
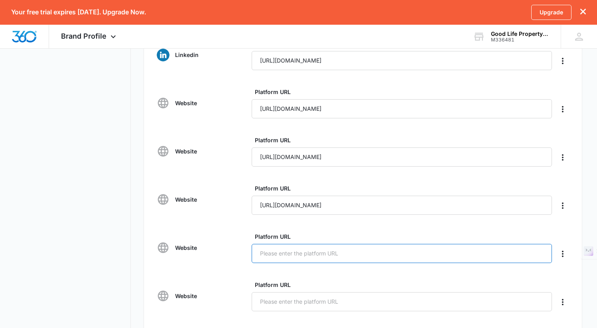
click at [291, 247] on input "Platform URL" at bounding box center [402, 253] width 300 height 19
paste input "https://ocgoodlife.com/"
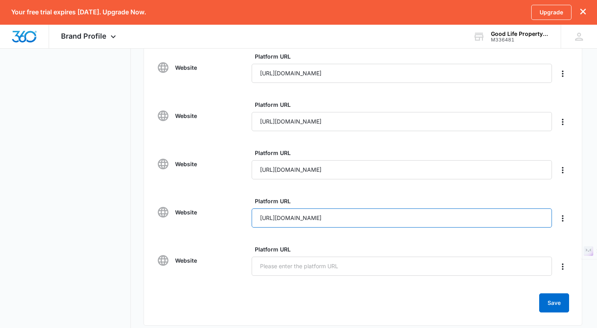
scroll to position [344, 0]
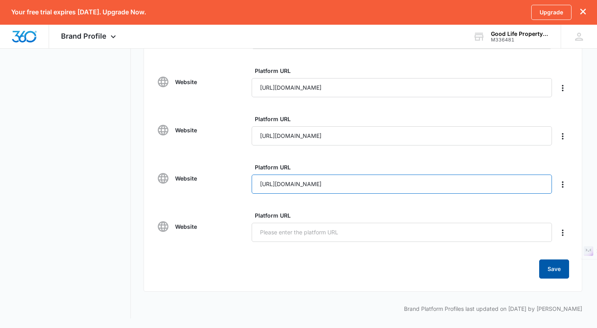
type input "https://ocgoodlife.com/"
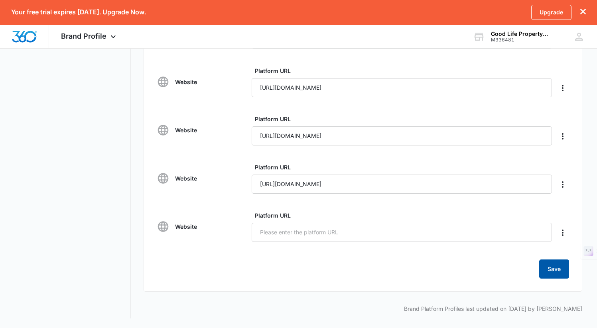
click at [551, 265] on button "Save" at bounding box center [555, 269] width 30 height 19
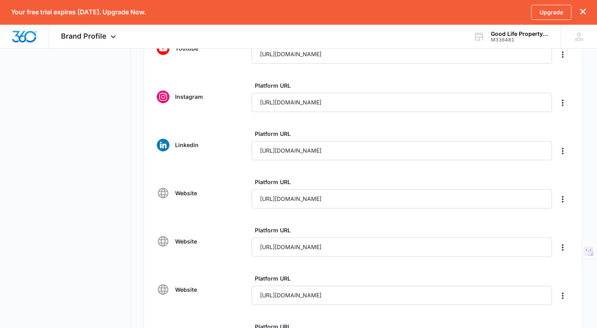
scroll to position [0, 0]
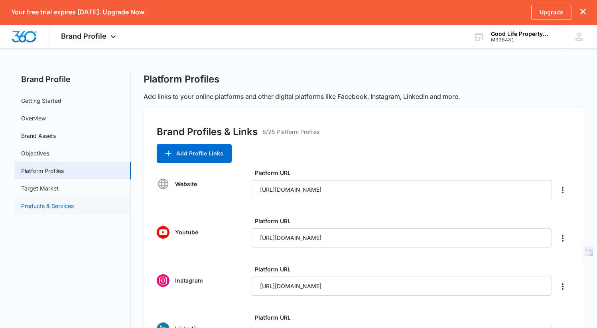
click at [52, 205] on link "Products & Services" at bounding box center [47, 206] width 53 height 8
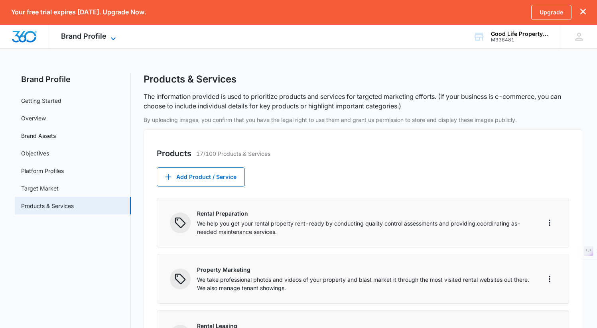
click at [90, 36] on span "Brand Profile" at bounding box center [83, 36] width 45 height 8
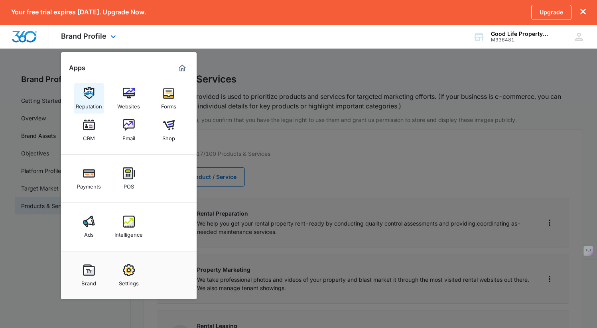
click at [91, 92] on img at bounding box center [89, 93] width 12 height 12
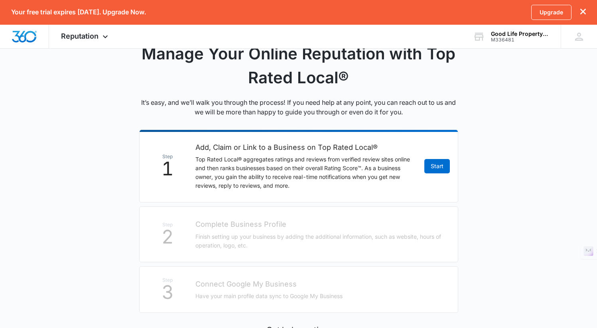
scroll to position [83, 0]
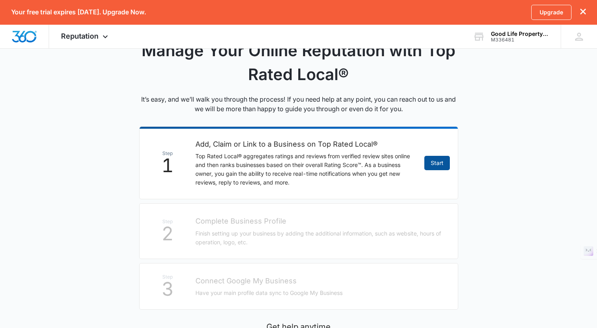
click at [431, 162] on link "Start" at bounding box center [438, 163] width 26 height 14
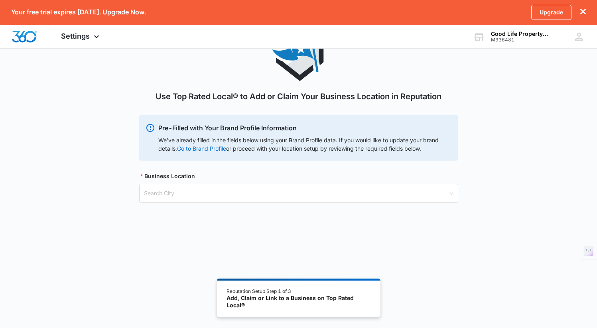
scroll to position [51, 0]
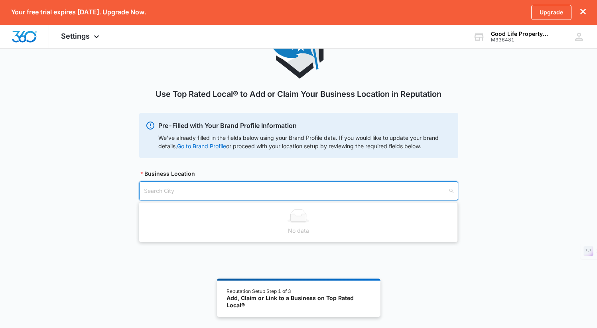
click at [253, 196] on input "search" at bounding box center [296, 191] width 304 height 18
type input "O"
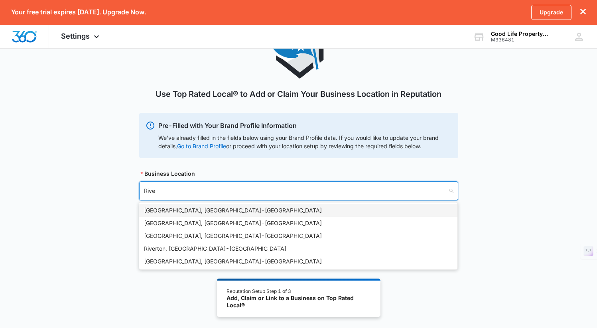
type input "River"
click at [233, 209] on div "[GEOGRAPHIC_DATA], [GEOGRAPHIC_DATA] - [GEOGRAPHIC_DATA]" at bounding box center [298, 210] width 309 height 9
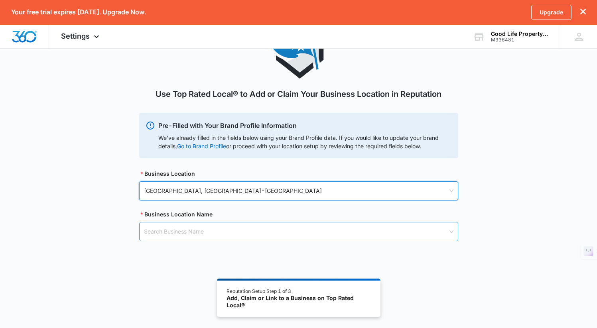
click at [267, 234] on input "search" at bounding box center [296, 232] width 304 height 18
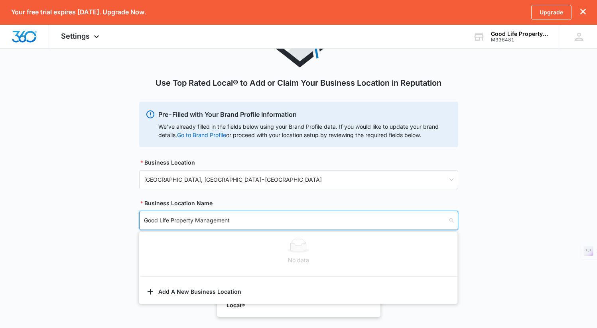
scroll to position [68, 0]
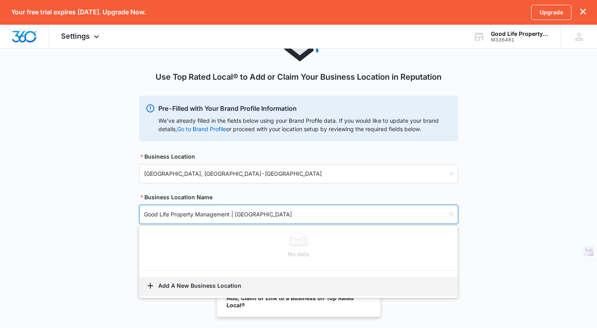
type input "Good Life Property Management | [GEOGRAPHIC_DATA]"
click at [246, 281] on button "Add A New Business Location" at bounding box center [298, 286] width 318 height 19
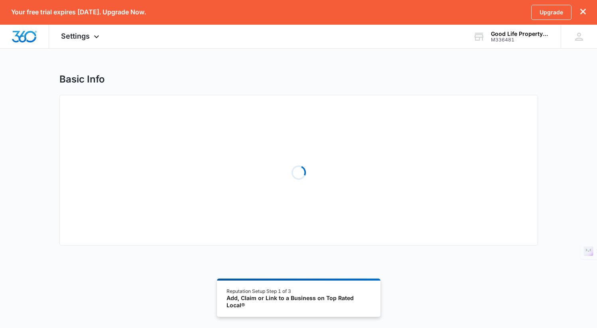
select select "[US_STATE]"
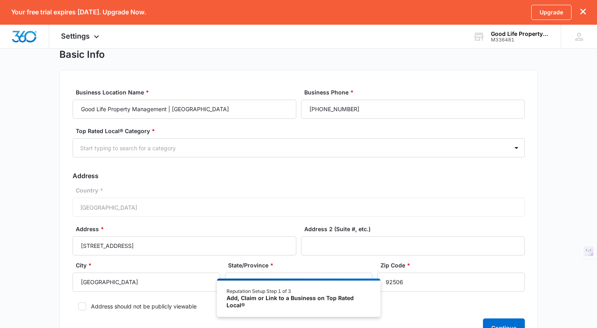
scroll to position [24, 0]
click at [152, 144] on div at bounding box center [289, 149] width 418 height 10
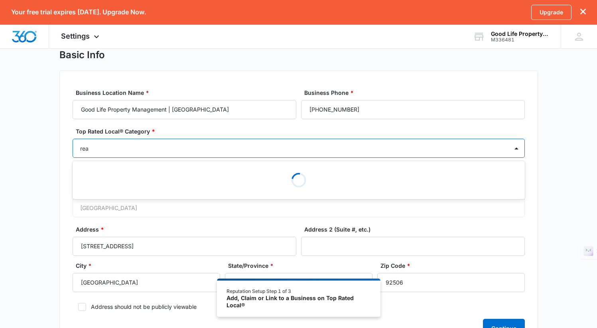
type input "real"
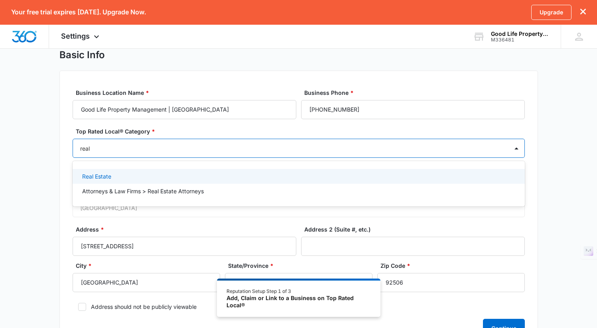
click at [170, 175] on div "Real Estate" at bounding box center [298, 176] width 432 height 8
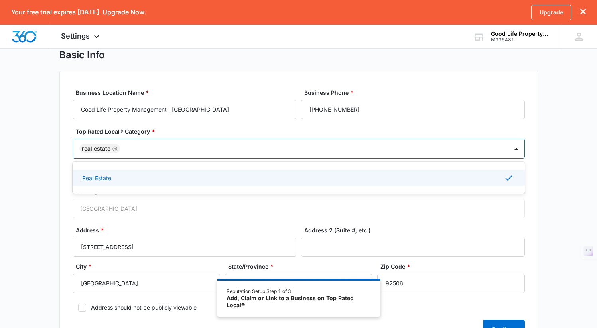
click at [73, 208] on div "Country * [GEOGRAPHIC_DATA]" at bounding box center [299, 203] width 453 height 31
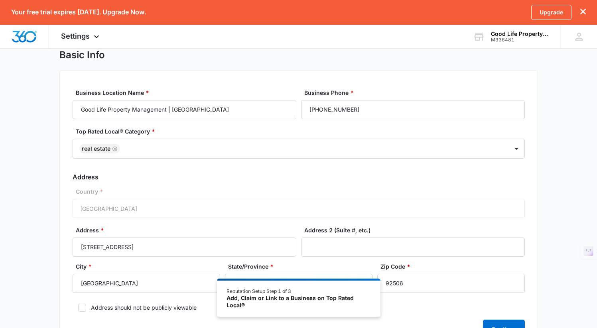
click at [100, 209] on div "Country * [GEOGRAPHIC_DATA]" at bounding box center [299, 203] width 453 height 31
click at [119, 209] on div "Country * [GEOGRAPHIC_DATA]" at bounding box center [299, 203] width 453 height 31
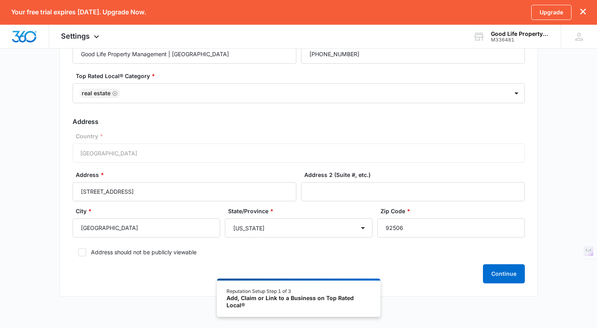
scroll to position [99, 0]
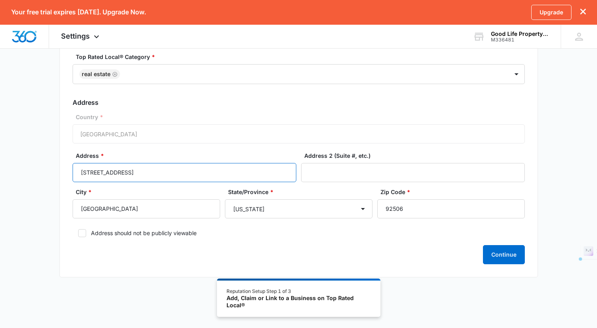
drag, startPoint x: 156, startPoint y: 174, endPoint x: 127, endPoint y: 172, distance: 28.8
click at [127, 172] on input "[STREET_ADDRESS]" at bounding box center [185, 172] width 224 height 19
type input "[STREET_ADDRESS]"
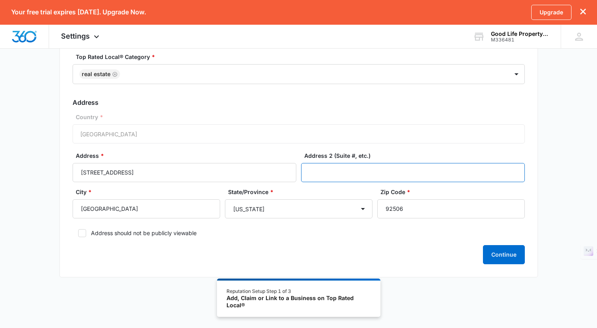
click at [380, 174] on input "Address 2 (Suite #, etc.)" at bounding box center [413, 172] width 224 height 19
paste input "Suite 400"
type input "Suite 400"
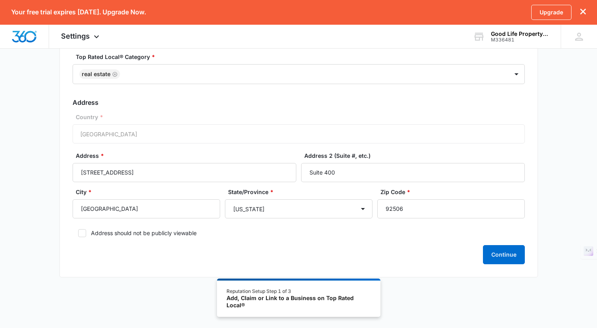
click at [294, 247] on div "Continue" at bounding box center [299, 254] width 453 height 19
click at [507, 259] on button "Continue" at bounding box center [504, 254] width 42 height 19
click at [380, 296] on div "Reputation Setup Step 1 of 3 Add, Claim or Link to a Business on Top Rated Loca…" at bounding box center [299, 298] width 164 height 38
click at [322, 294] on div "Reputation Setup Step 1 of 3" at bounding box center [299, 291] width 144 height 7
click at [494, 251] on button "Continue" at bounding box center [504, 254] width 42 height 19
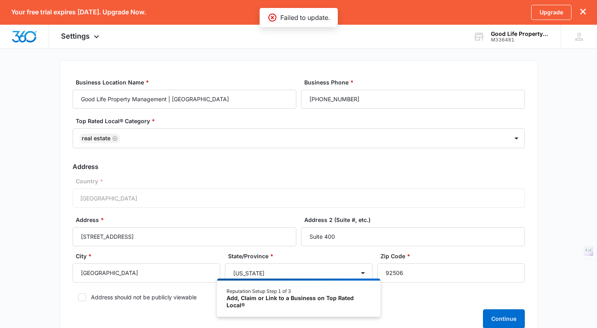
scroll to position [0, 0]
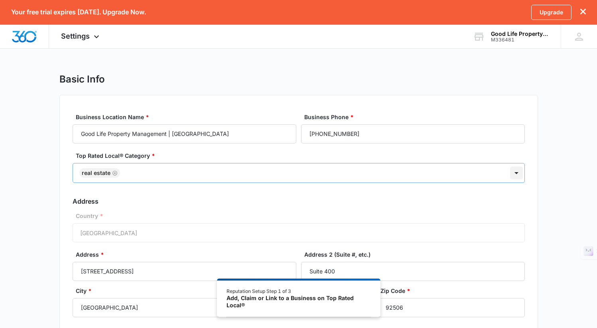
click at [518, 175] on div at bounding box center [516, 173] width 13 height 13
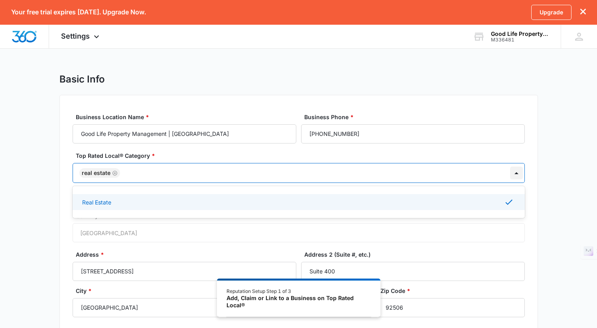
click at [518, 175] on div at bounding box center [516, 173] width 13 height 13
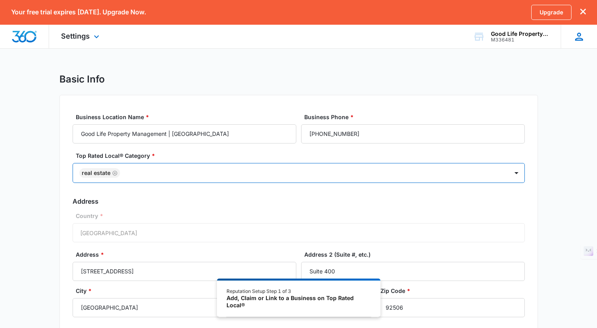
click at [579, 42] on icon at bounding box center [579, 37] width 12 height 12
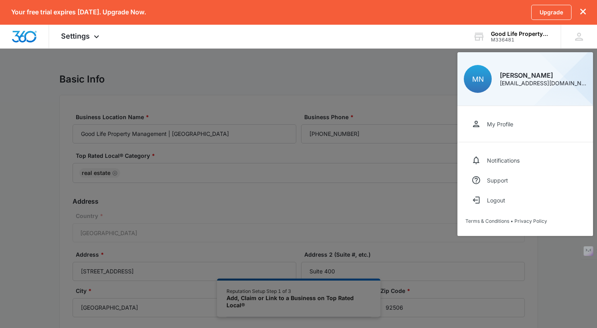
click at [405, 78] on div at bounding box center [298, 164] width 597 height 328
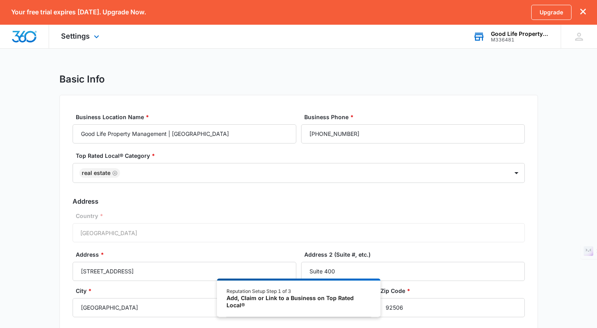
click at [513, 33] on div "Good Life Property Management | [GEOGRAPHIC_DATA]" at bounding box center [520, 34] width 58 height 6
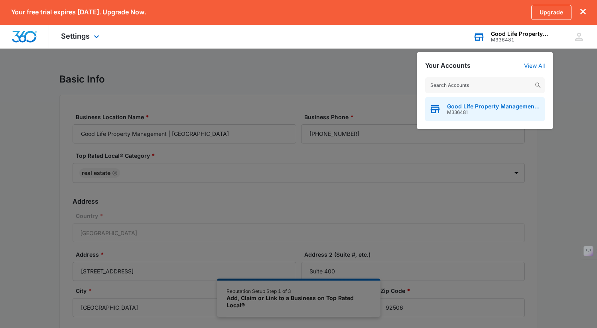
click at [484, 116] on div "Good Life Property Management | Riverside M336481" at bounding box center [485, 109] width 120 height 24
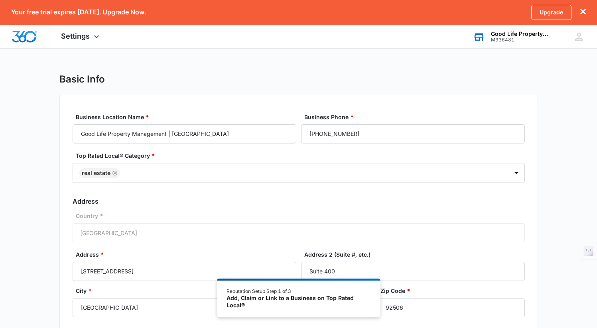
click at [484, 116] on label "Business Phone *" at bounding box center [416, 117] width 224 height 8
click at [484, 125] on input "[PHONE_NUMBER]" at bounding box center [413, 134] width 224 height 19
click at [67, 32] on span "Settings" at bounding box center [75, 36] width 29 height 8
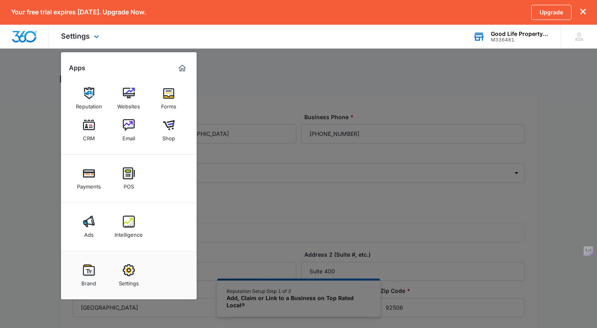
click at [25, 41] on img "Dashboard" at bounding box center [25, 37] width 26 height 12
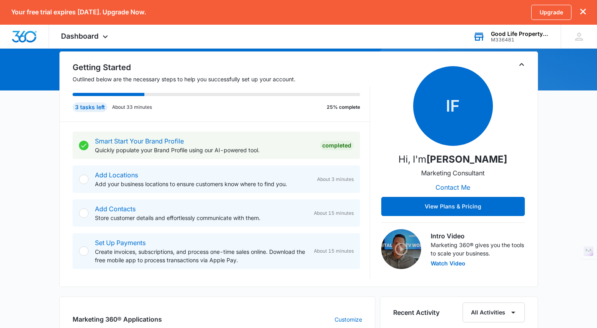
scroll to position [78, 0]
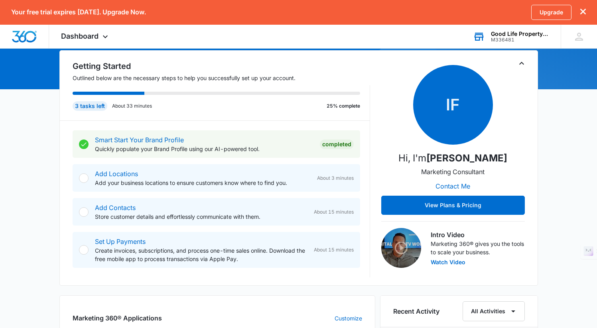
click at [80, 178] on div at bounding box center [84, 179] width 10 height 10
click at [84, 178] on div at bounding box center [84, 179] width 10 height 10
click at [127, 182] on p "Add your business locations to ensure customers know where to find you." at bounding box center [203, 183] width 216 height 8
click at [126, 174] on link "Add Locations" at bounding box center [116, 174] width 43 height 8
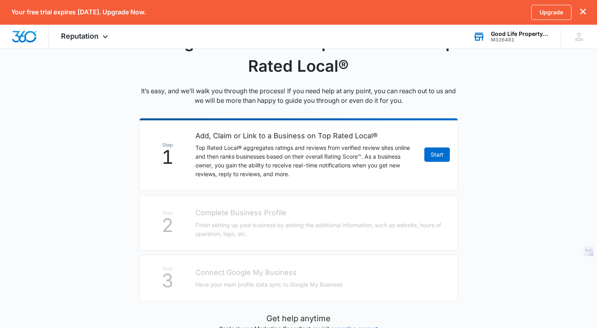
scroll to position [48, 0]
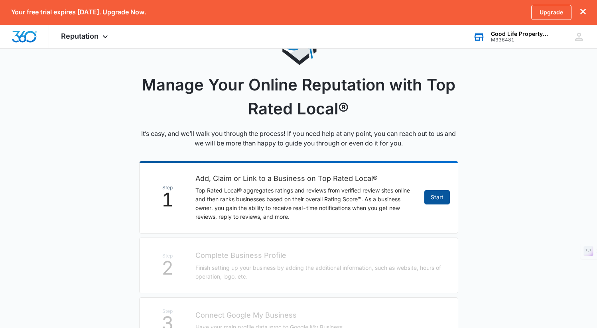
click at [429, 197] on link "Start" at bounding box center [438, 197] width 26 height 14
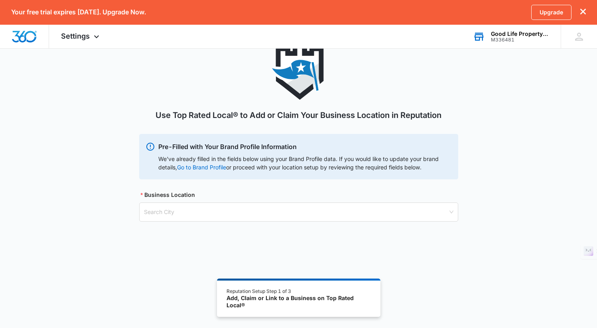
scroll to position [57, 0]
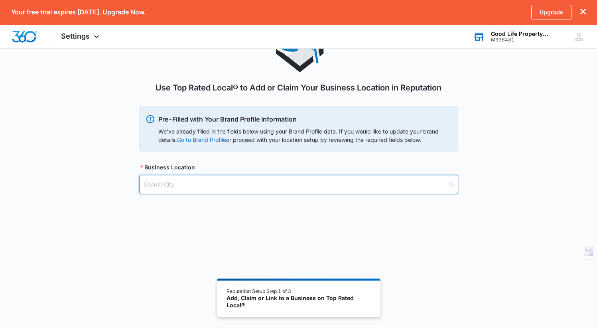
click at [321, 188] on input "search" at bounding box center [296, 185] width 304 height 18
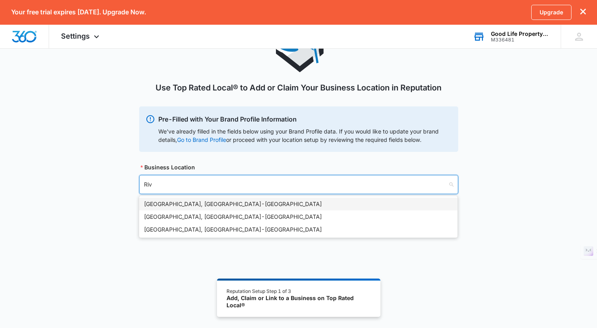
type input "Rive"
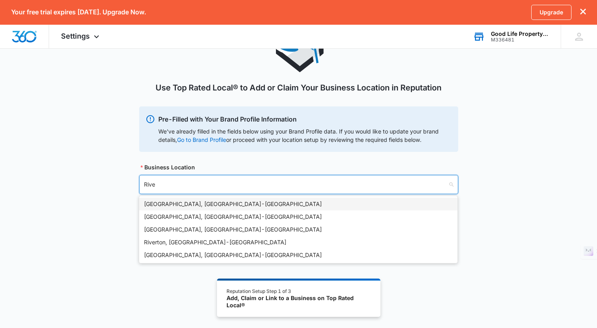
click at [316, 202] on div "[GEOGRAPHIC_DATA], [GEOGRAPHIC_DATA] - [GEOGRAPHIC_DATA]" at bounding box center [298, 204] width 309 height 9
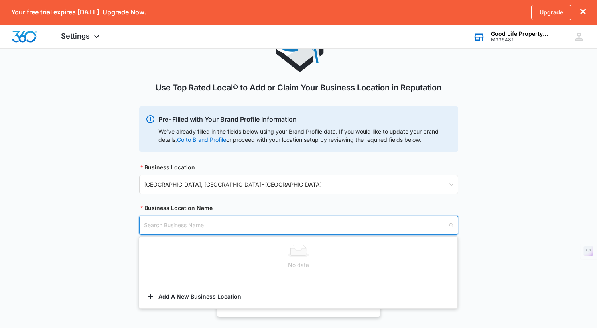
click at [258, 226] on input "search" at bounding box center [296, 225] width 304 height 18
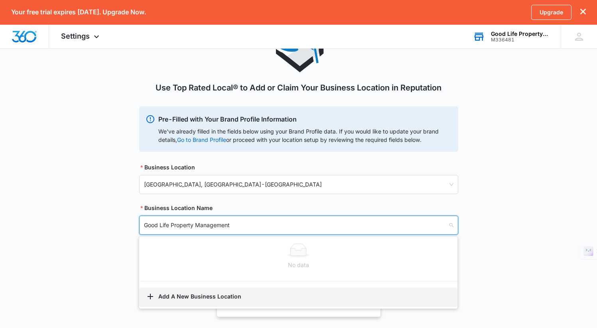
type input "Good Life Property Management"
click at [210, 299] on button "Add A New Business Location" at bounding box center [298, 297] width 318 height 19
select select "[US_STATE]"
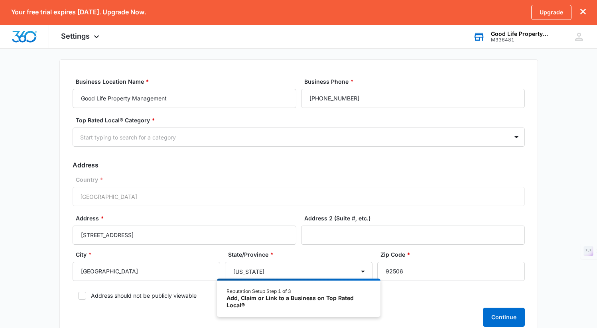
scroll to position [98, 0]
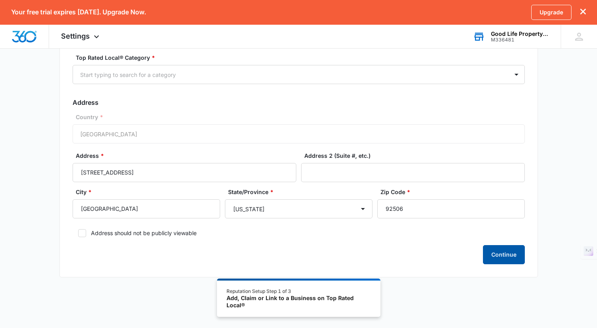
click at [499, 258] on button "Continue" at bounding box center [504, 254] width 42 height 19
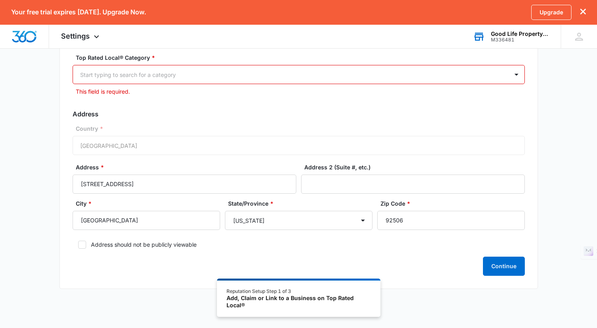
click at [313, 71] on div at bounding box center [289, 75] width 418 height 10
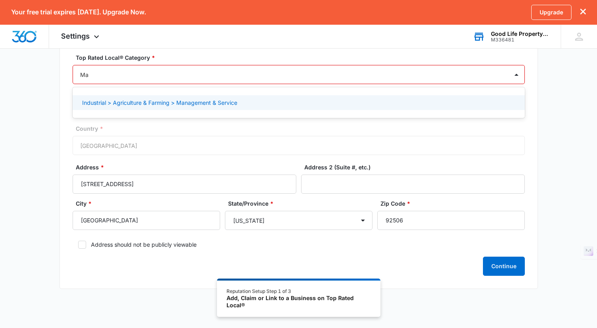
type input "M"
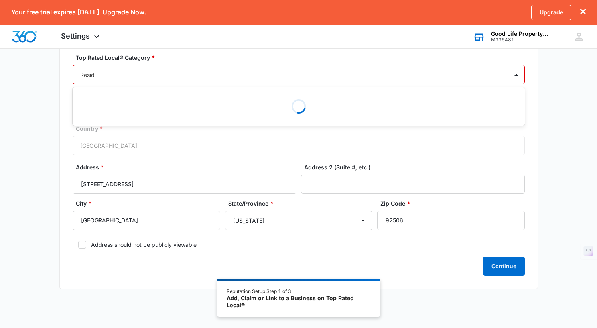
type input "Reside"
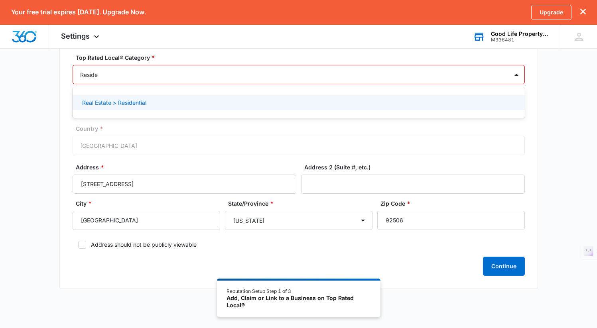
click at [190, 106] on div "Real Estate > Residential" at bounding box center [298, 103] width 432 height 8
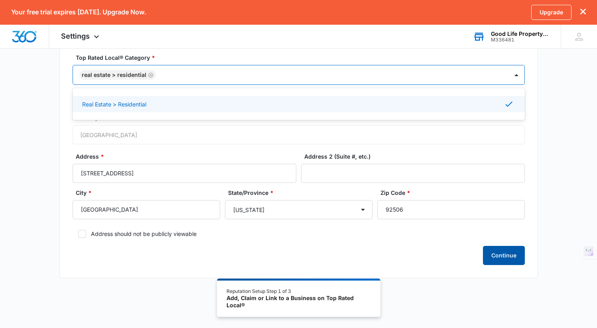
click at [518, 254] on button "Continue" at bounding box center [504, 255] width 42 height 19
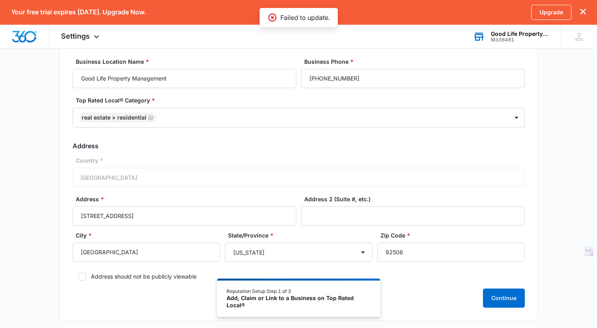
scroll to position [0, 0]
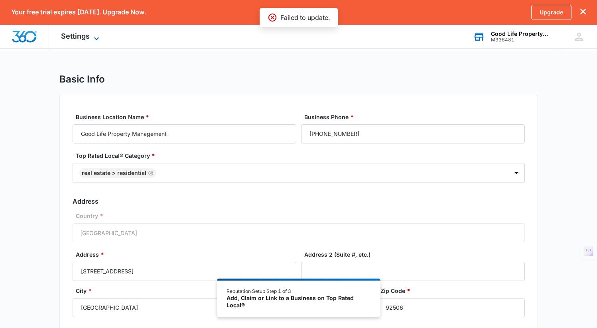
click at [83, 39] on span "Settings" at bounding box center [75, 36] width 29 height 8
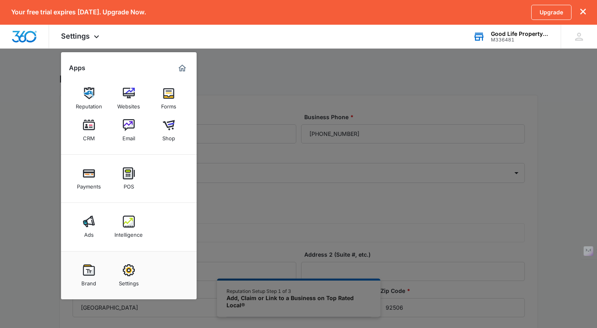
click at [436, 89] on div at bounding box center [298, 164] width 597 height 328
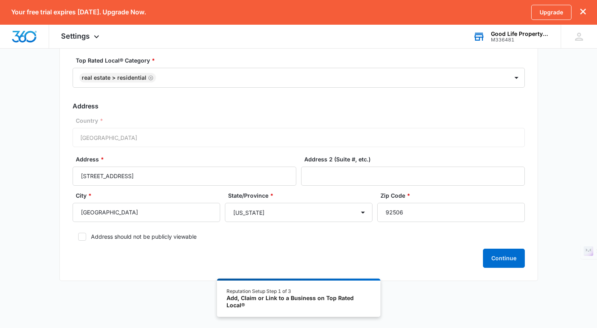
scroll to position [99, 0]
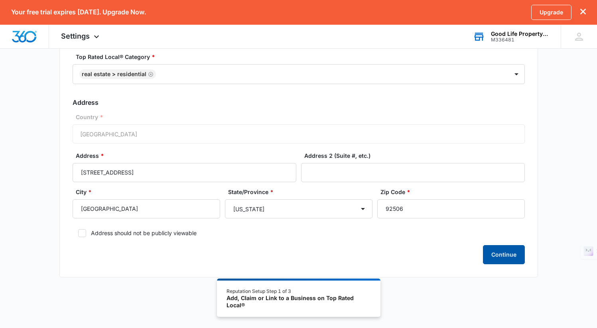
click at [504, 252] on button "Continue" at bounding box center [504, 254] width 42 height 19
click at [512, 257] on button "Continue" at bounding box center [504, 254] width 42 height 19
click at [501, 257] on button "Continue" at bounding box center [504, 254] width 42 height 19
click at [584, 40] on icon at bounding box center [579, 37] width 12 height 12
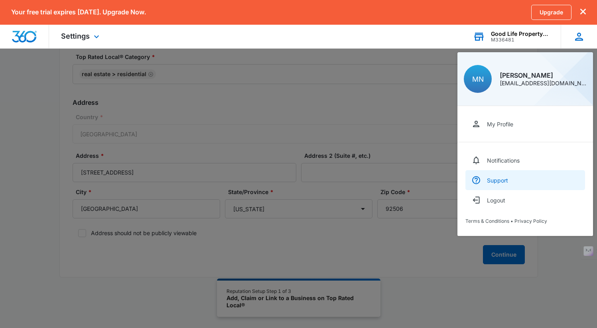
click at [510, 179] on link "Support" at bounding box center [526, 180] width 120 height 20
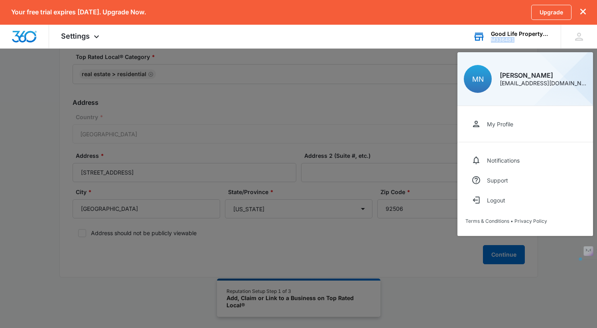
drag, startPoint x: 528, startPoint y: 40, endPoint x: 492, endPoint y: 40, distance: 36.3
click at [492, 40] on div "M336481" at bounding box center [520, 40] width 58 height 6
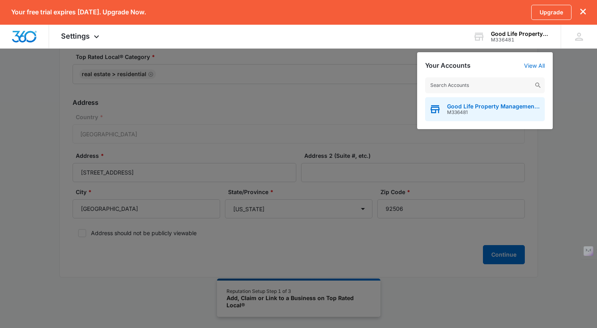
drag, startPoint x: 481, startPoint y: 114, endPoint x: 457, endPoint y: 109, distance: 24.8
click at [457, 110] on span "M336481" at bounding box center [494, 113] width 94 height 6
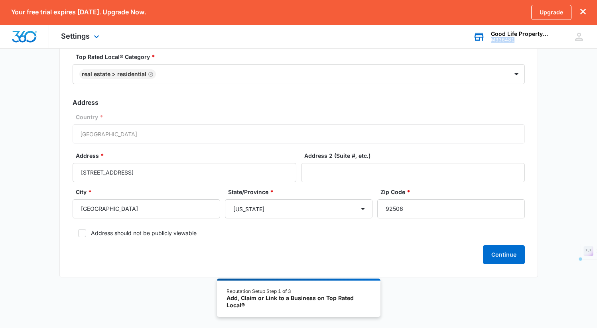
copy div "M336481"
drag, startPoint x: 521, startPoint y: 39, endPoint x: 492, endPoint y: 42, distance: 29.2
click at [492, 42] on div "M336481" at bounding box center [520, 40] width 58 height 6
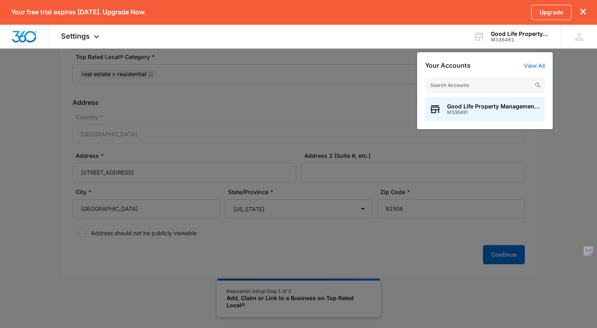
click at [561, 208] on div at bounding box center [298, 164] width 597 height 328
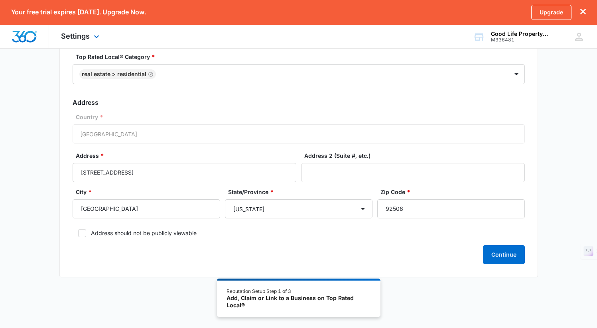
click at [31, 34] on img "Dashboard" at bounding box center [25, 37] width 26 height 12
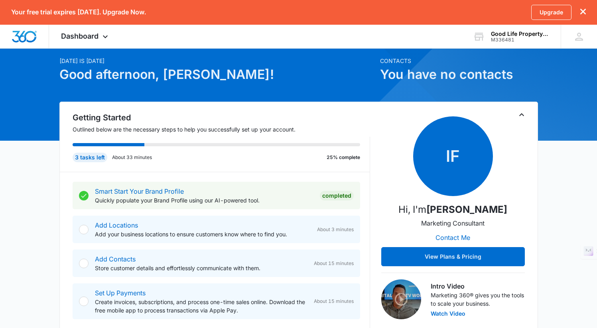
scroll to position [58, 0]
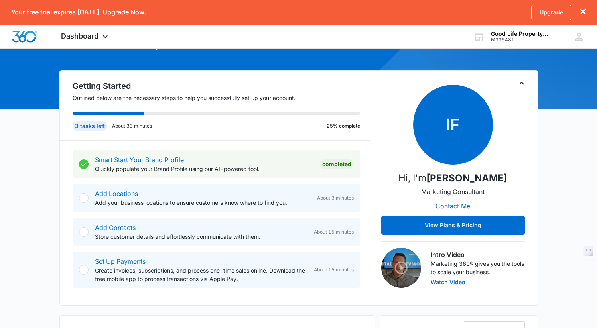
click at [85, 232] on div at bounding box center [84, 232] width 10 height 10
click at [83, 231] on div at bounding box center [84, 232] width 10 height 10
click at [110, 226] on link "Add Contacts" at bounding box center [115, 228] width 41 height 8
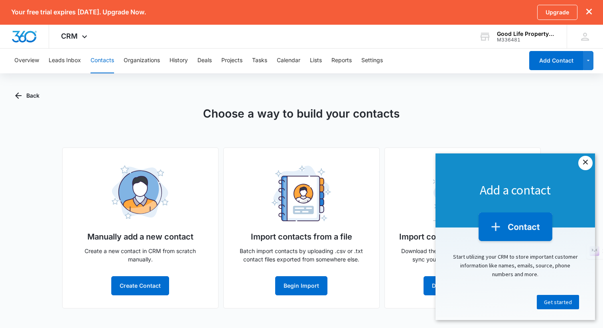
click at [588, 165] on link "×" at bounding box center [586, 163] width 14 height 14
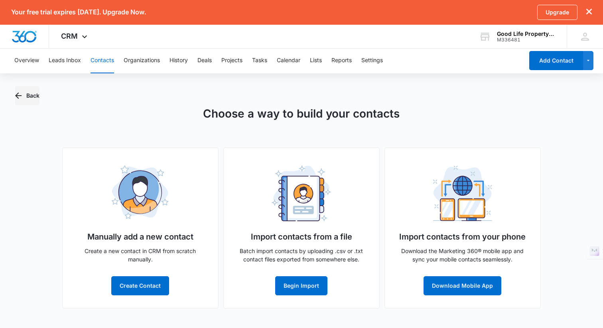
click at [23, 92] on button "Back" at bounding box center [27, 95] width 24 height 19
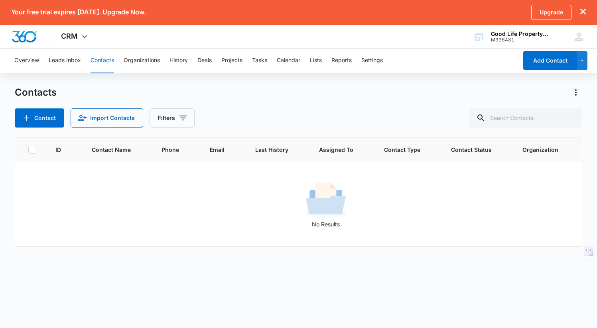
click at [23, 38] on img "Dashboard" at bounding box center [25, 37] width 26 height 12
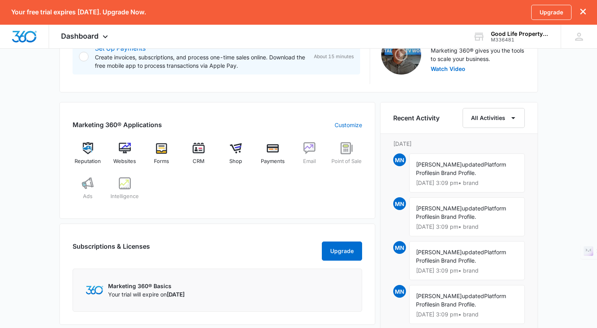
scroll to position [267, 0]
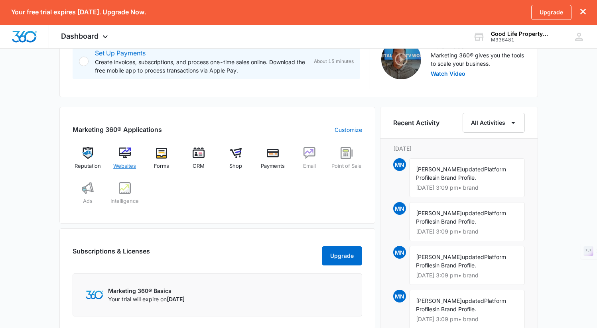
click at [123, 157] on img at bounding box center [125, 153] width 12 height 12
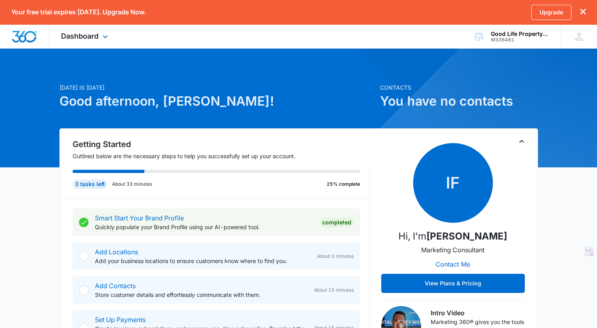
click at [24, 37] on img "Dashboard" at bounding box center [25, 37] width 26 height 12
click at [582, 34] on icon at bounding box center [579, 37] width 12 height 12
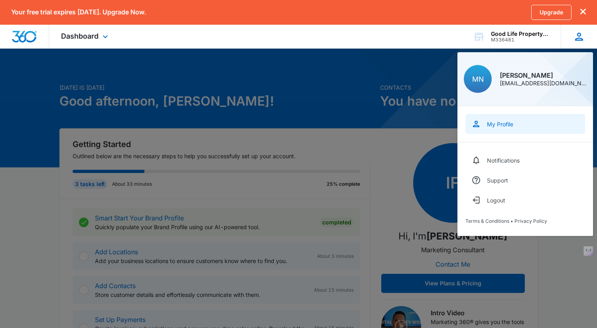
click at [503, 127] on link "My Profile" at bounding box center [526, 124] width 120 height 20
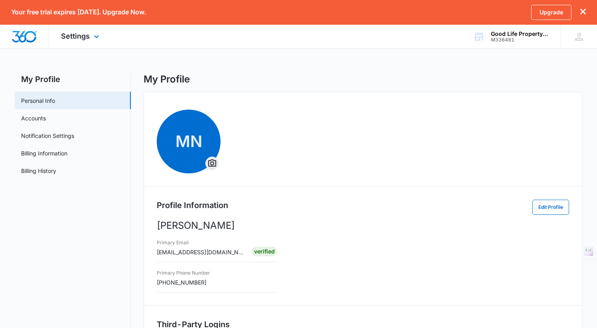
click at [20, 36] on img "Dashboard" at bounding box center [25, 37] width 26 height 12
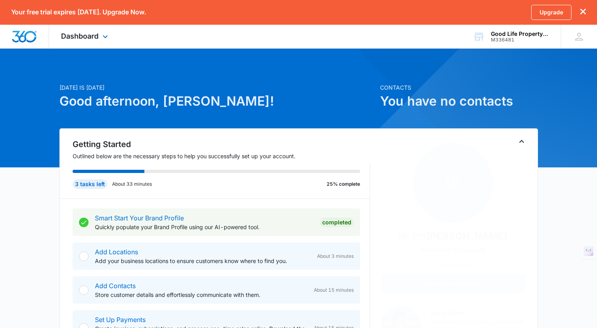
click at [20, 38] on img "Dashboard" at bounding box center [25, 37] width 26 height 12
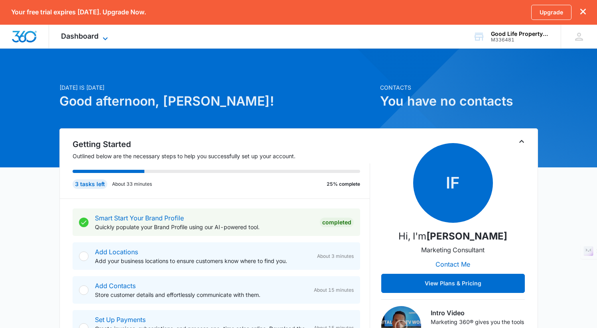
click at [94, 36] on span "Dashboard" at bounding box center [80, 36] width 38 height 8
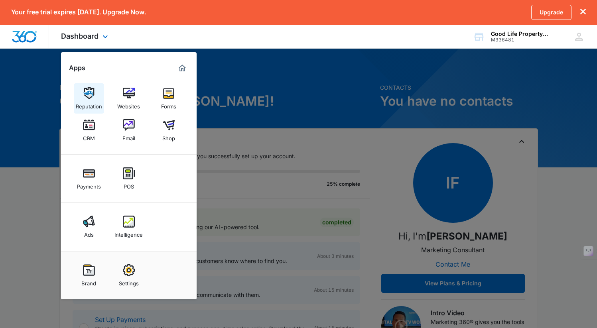
click at [91, 104] on div "Reputation" at bounding box center [89, 104] width 26 height 10
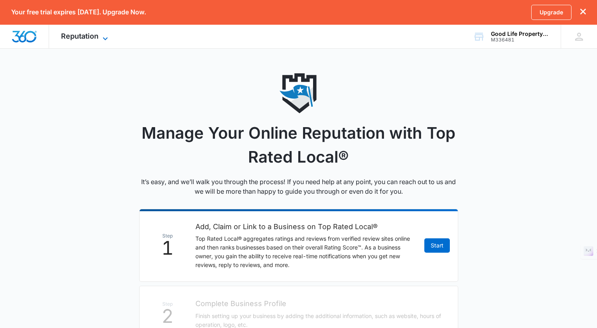
click at [71, 36] on span "Reputation" at bounding box center [80, 36] width 38 height 8
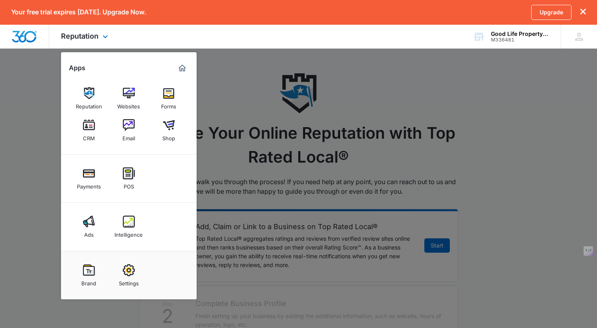
click at [182, 67] on img "Marketing 360® Dashboard" at bounding box center [183, 68] width 10 height 10
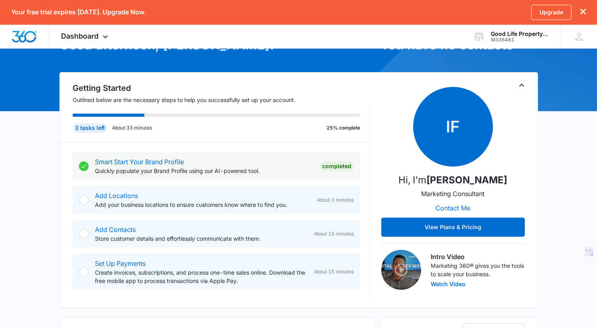
scroll to position [61, 0]
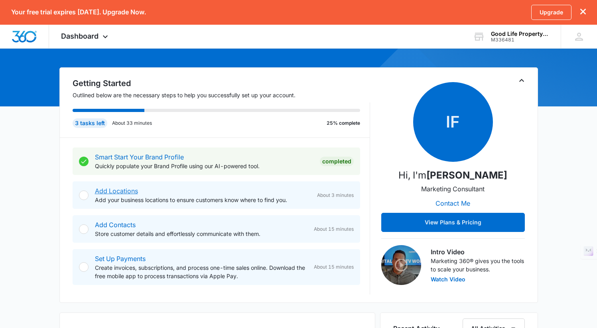
click at [115, 192] on link "Add Locations" at bounding box center [116, 191] width 43 height 8
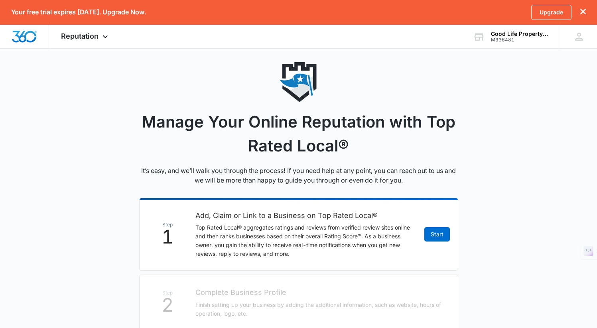
scroll to position [17, 0]
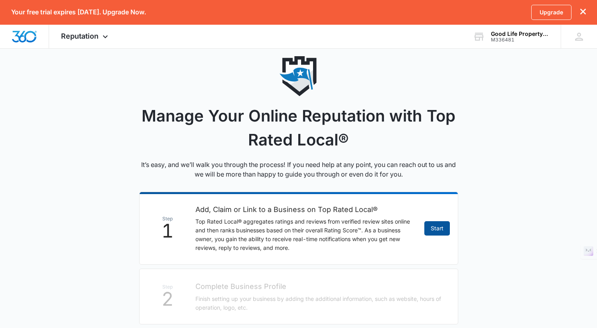
click at [439, 231] on link "Start" at bounding box center [438, 228] width 26 height 14
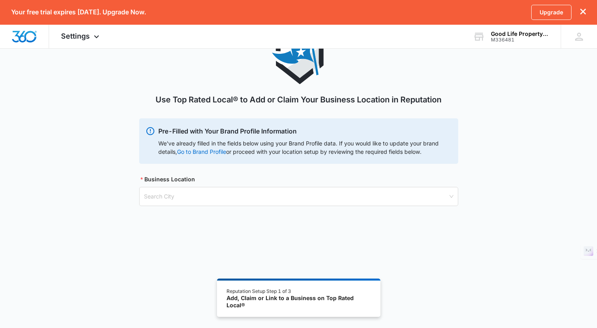
scroll to position [45, 0]
click at [401, 194] on input "search" at bounding box center [296, 196] width 304 height 18
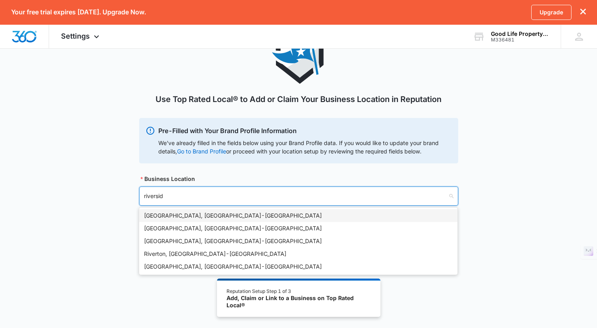
type input "riverside"
click at [287, 218] on div "[GEOGRAPHIC_DATA], [GEOGRAPHIC_DATA] - [GEOGRAPHIC_DATA]" at bounding box center [298, 216] width 309 height 9
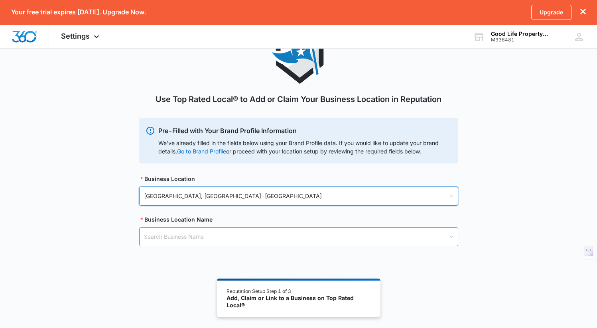
click at [291, 234] on input "search" at bounding box center [296, 237] width 304 height 18
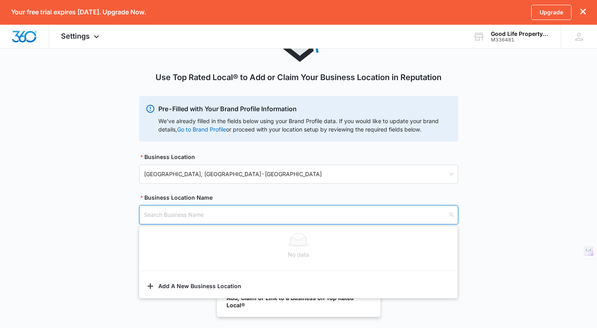
scroll to position [68, 0]
type input "g"
type input "Good Life Property Management"
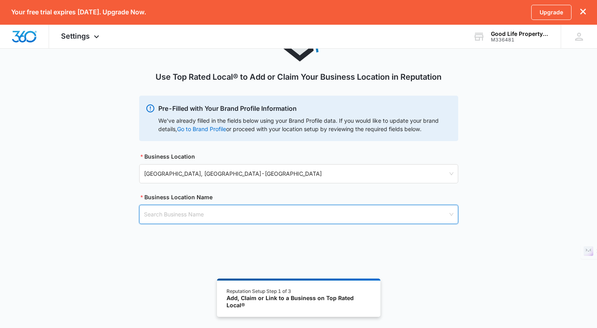
click at [189, 215] on input "search" at bounding box center [296, 215] width 304 height 18
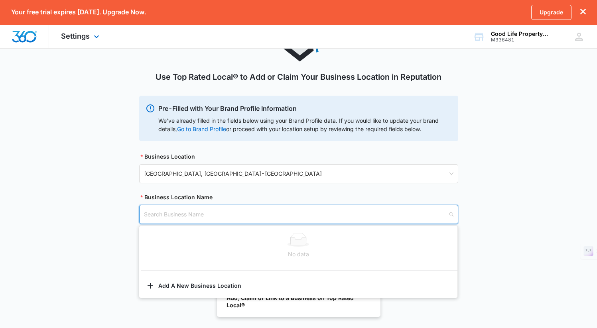
click at [35, 36] on img "Dashboard" at bounding box center [25, 37] width 26 height 12
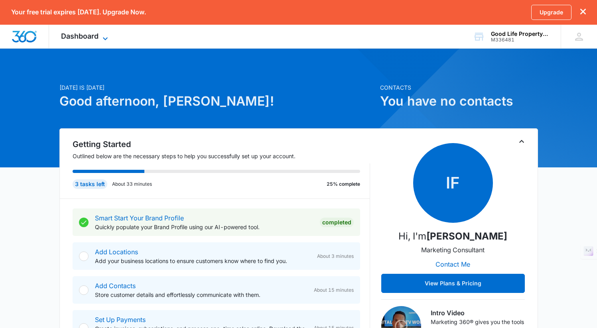
click at [75, 38] on span "Dashboard" at bounding box center [80, 36] width 38 height 8
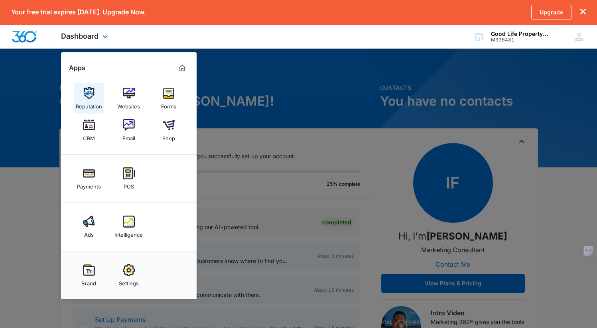
click at [93, 94] on img at bounding box center [89, 93] width 12 height 12
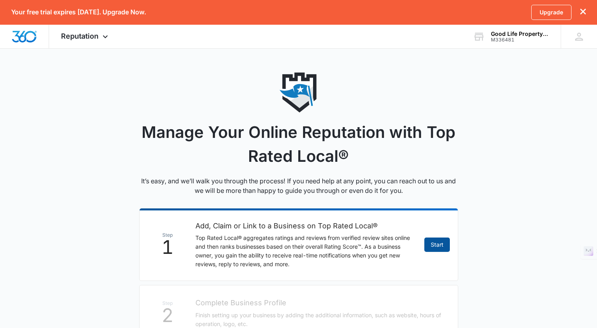
scroll to position [2, 0]
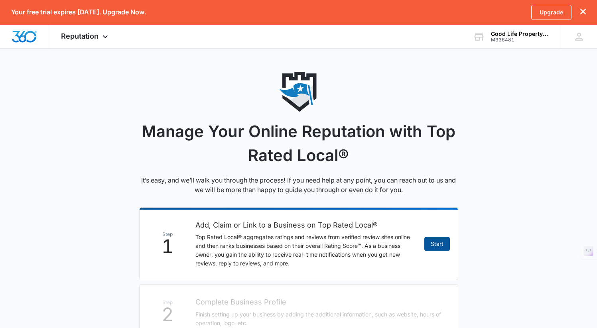
click at [445, 244] on link "Start" at bounding box center [438, 244] width 26 height 14
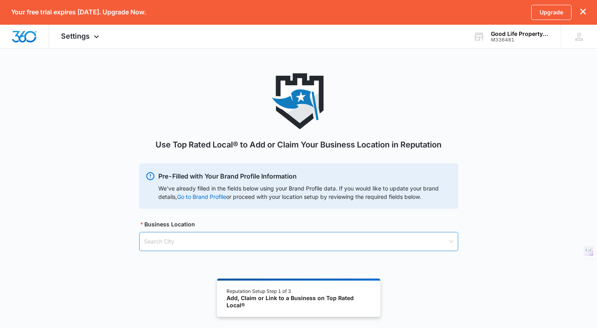
click at [349, 245] on input "search" at bounding box center [296, 242] width 304 height 18
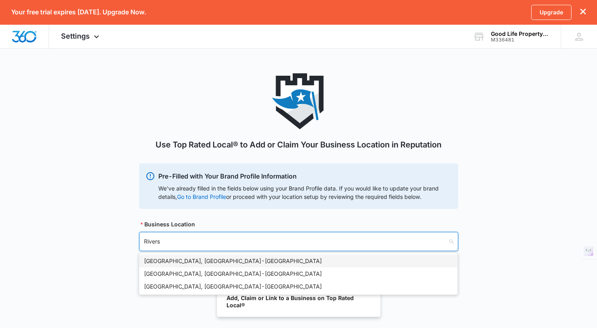
type input "Riversi"
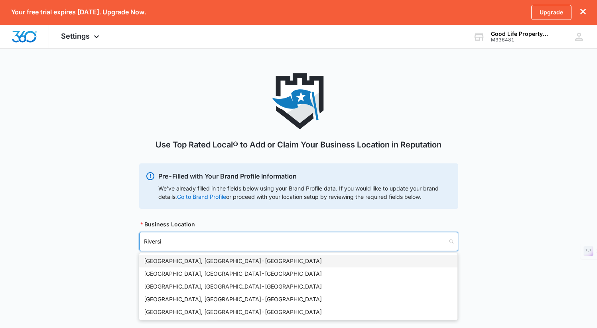
click at [303, 261] on div "[GEOGRAPHIC_DATA], [GEOGRAPHIC_DATA] - [GEOGRAPHIC_DATA]" at bounding box center [298, 261] width 309 height 9
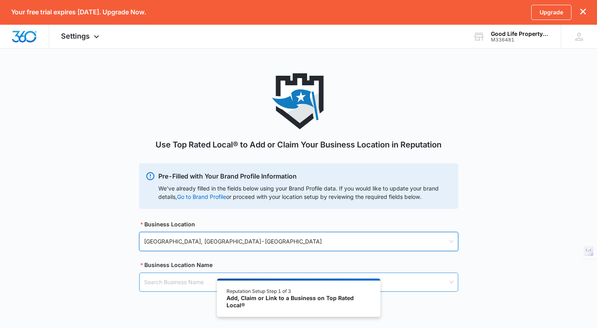
click at [201, 287] on input "search" at bounding box center [296, 282] width 304 height 18
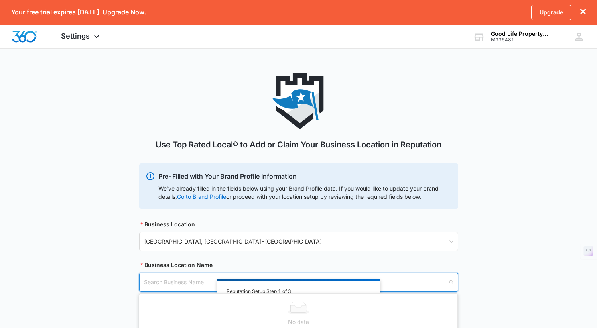
type input "g"
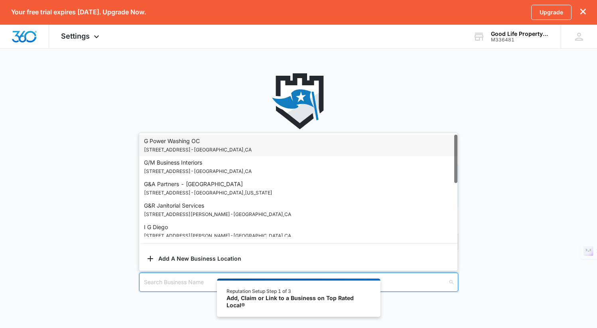
type input "g"
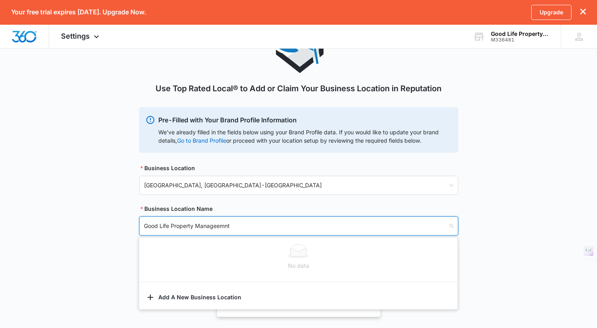
scroll to position [68, 0]
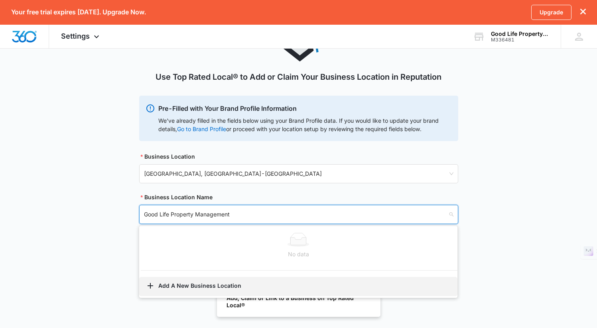
type input "Good Life Property Management"
click at [183, 291] on button "Add A New Business Location" at bounding box center [298, 286] width 318 height 19
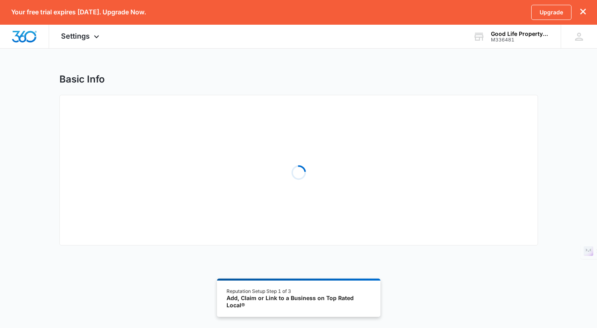
select select "[US_STATE]"
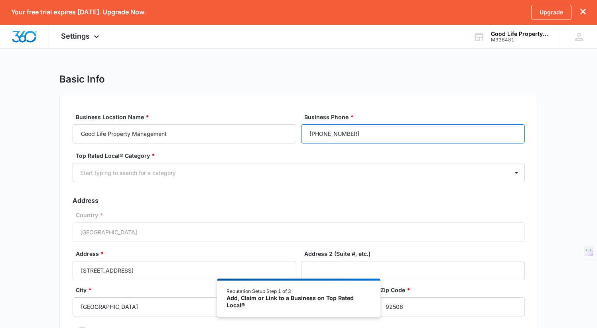
click at [382, 135] on input "[PHONE_NUMBER]" at bounding box center [413, 134] width 224 height 19
click at [161, 229] on div "Country * [GEOGRAPHIC_DATA]" at bounding box center [299, 226] width 453 height 31
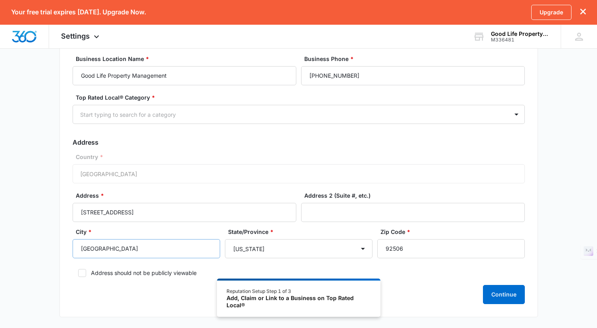
scroll to position [63, 0]
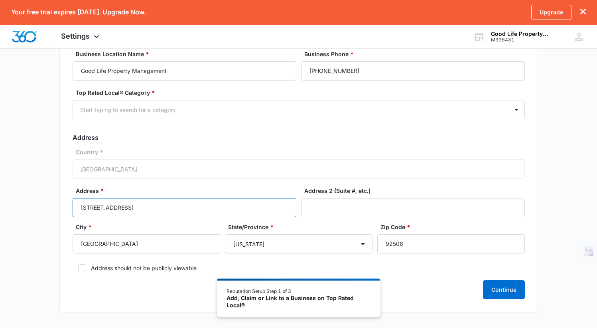
click at [166, 207] on input "[STREET_ADDRESS]" at bounding box center [185, 207] width 224 height 19
drag, startPoint x: 157, startPoint y: 208, endPoint x: 128, endPoint y: 209, distance: 29.2
click at [128, 209] on input "[STREET_ADDRESS]" at bounding box center [185, 207] width 224 height 19
type input "[STREET_ADDRESS]"
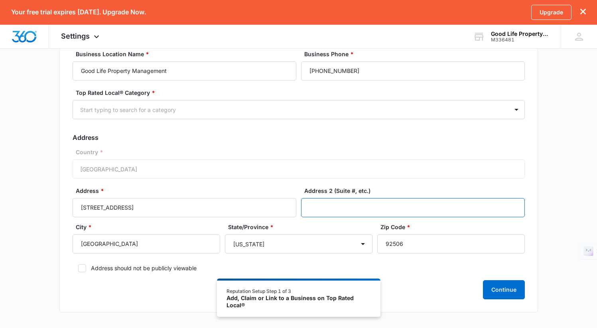
click at [381, 204] on input "Address 2 (Suite #, etc.)" at bounding box center [413, 207] width 224 height 19
paste input "Suite 400"
type input "Suite 400"
click at [38, 254] on div "Basic Info Business Location Name * Good Life Property Management Business Phon…" at bounding box center [298, 166] width 597 height 312
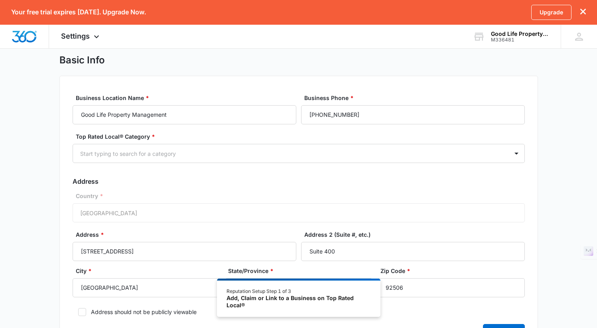
scroll to position [98, 0]
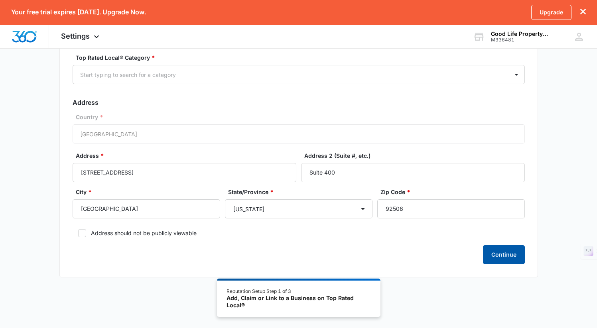
click at [501, 253] on button "Continue" at bounding box center [504, 254] width 42 height 19
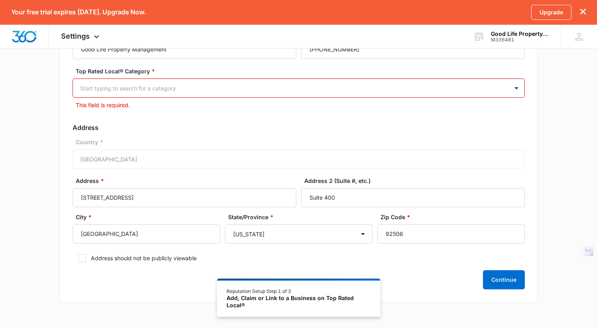
scroll to position [61, 0]
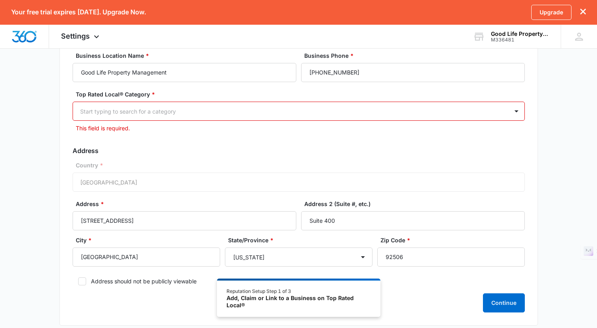
click at [211, 107] on div at bounding box center [289, 112] width 418 height 10
type input "rea"
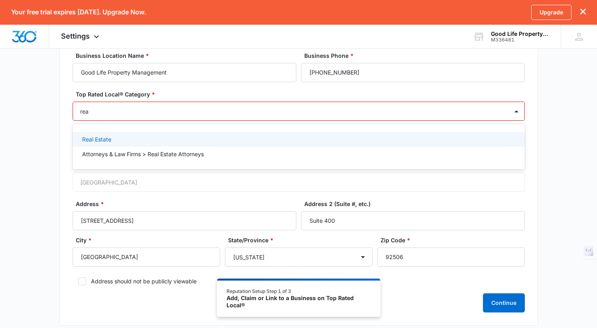
click at [130, 138] on div "Real Estate" at bounding box center [298, 139] width 432 height 8
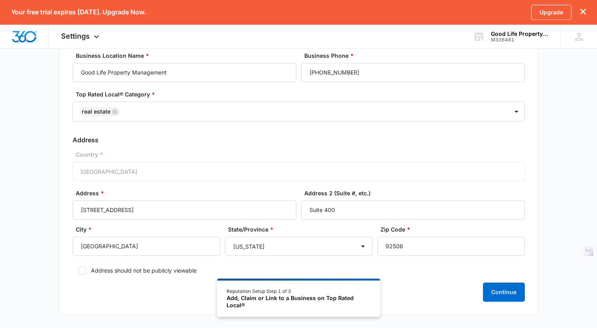
click at [565, 161] on div "Basic Info Business Location Name * Good Life Property Management Business Phon…" at bounding box center [298, 168] width 597 height 313
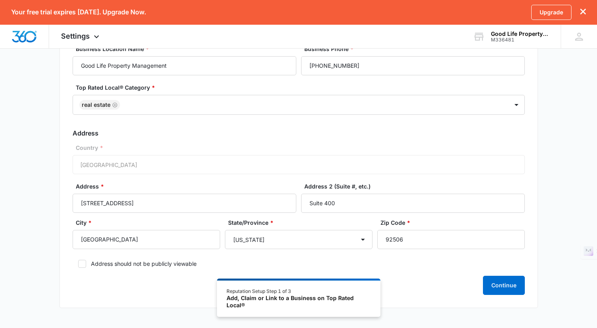
scroll to position [99, 0]
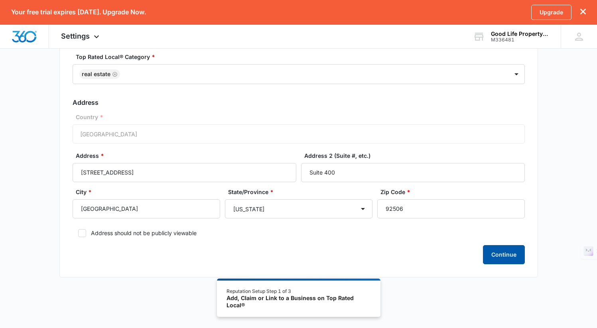
click at [502, 257] on button "Continue" at bounding box center [504, 254] width 42 height 19
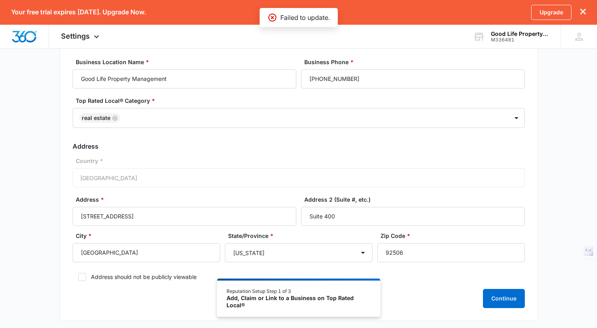
scroll to position [0, 0]
